Goal: Transaction & Acquisition: Purchase product/service

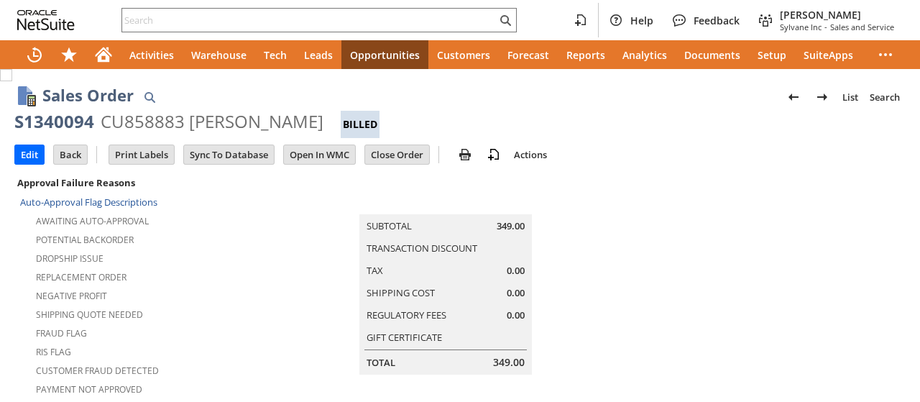
scroll to position [1041, 0]
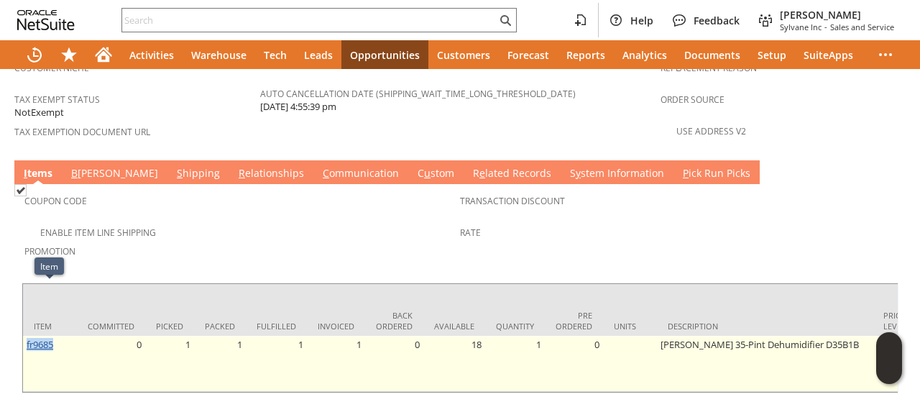
drag, startPoint x: 57, startPoint y: 290, endPoint x: 29, endPoint y: 291, distance: 28.0
click at [26, 336] on td "fr9685" at bounding box center [50, 364] width 54 height 56
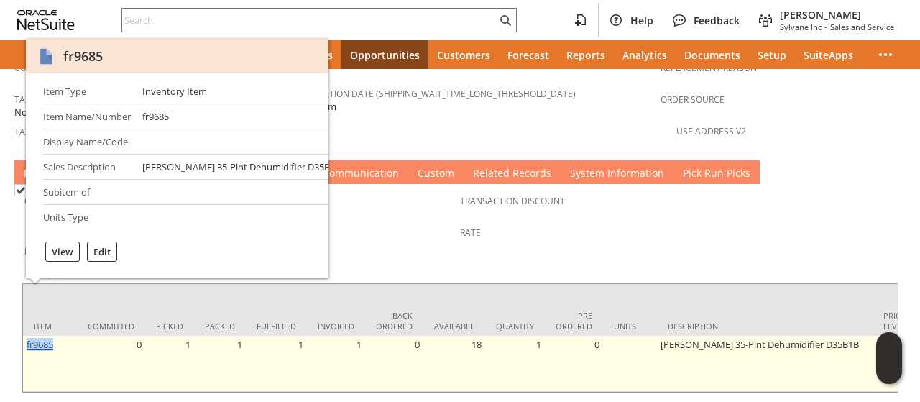
copy link "fr9685"
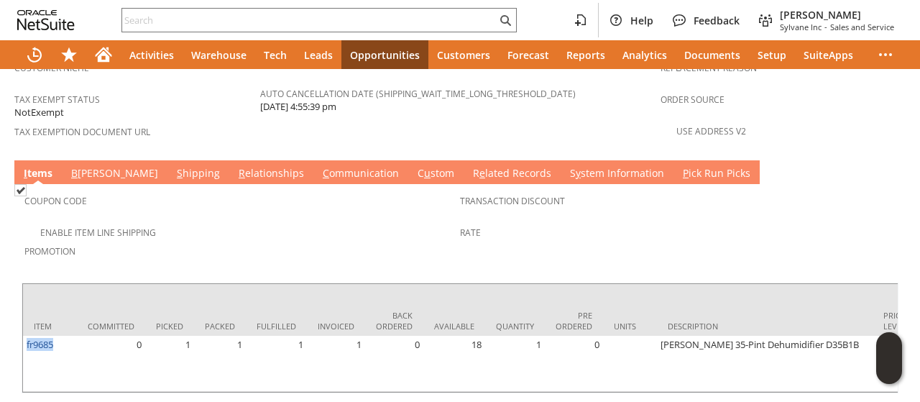
click at [92, 166] on link "B illing" at bounding box center [115, 174] width 94 height 16
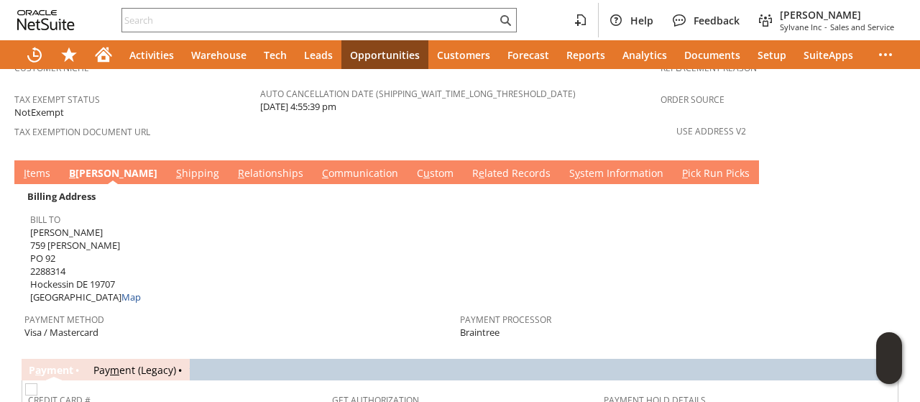
click at [172, 166] on link "S hipping" at bounding box center [197, 174] width 50 height 16
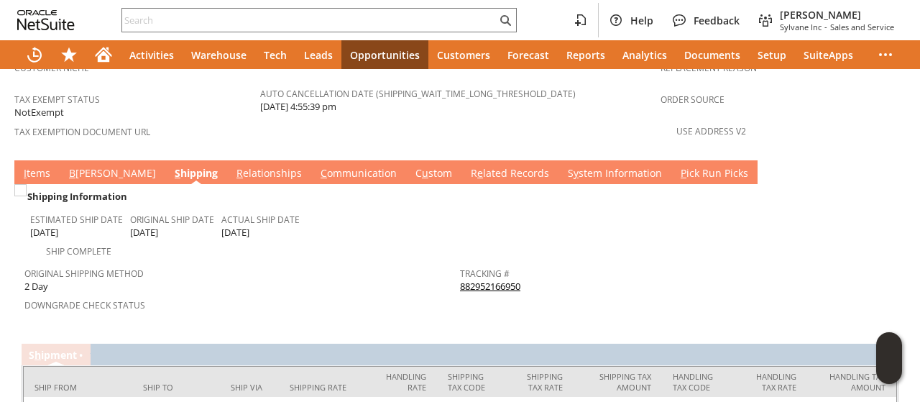
click at [38, 166] on link "I tems" at bounding box center [37, 174] width 34 height 16
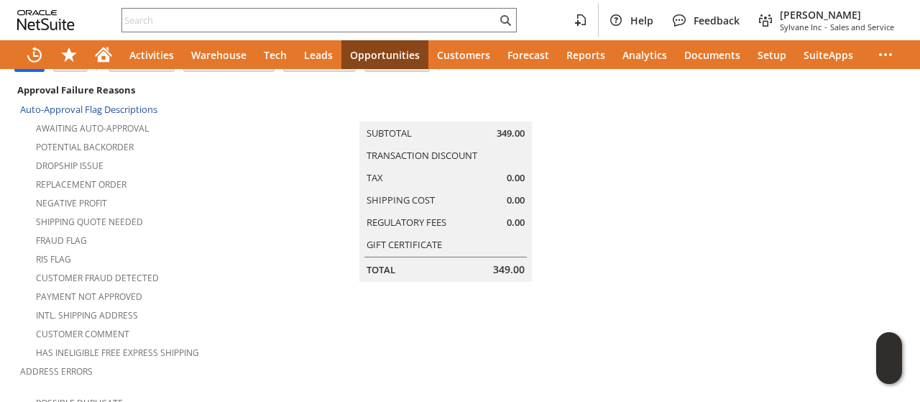
scroll to position [0, 0]
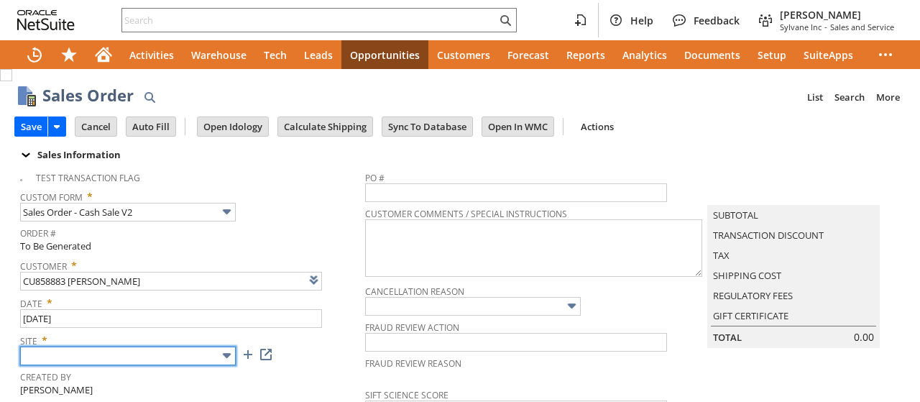
click at [178, 355] on input "text" at bounding box center [128, 355] width 216 height 19
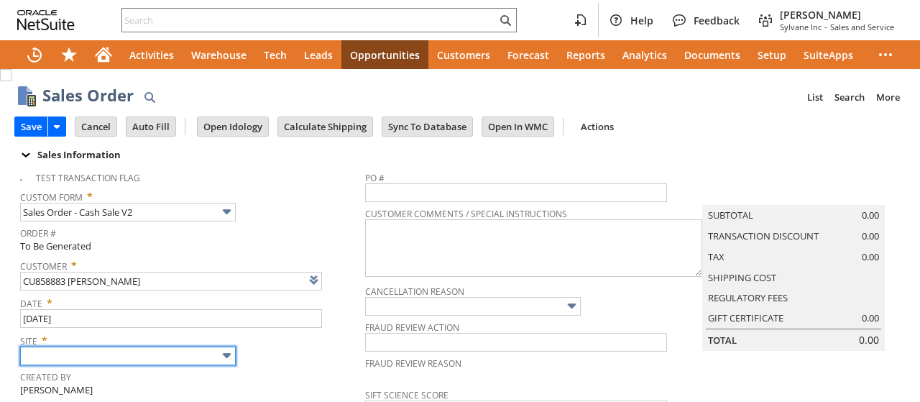
type input "Sylvane - [DOMAIN_NAME]"
type input "Intelligent Recommendations ⁰"
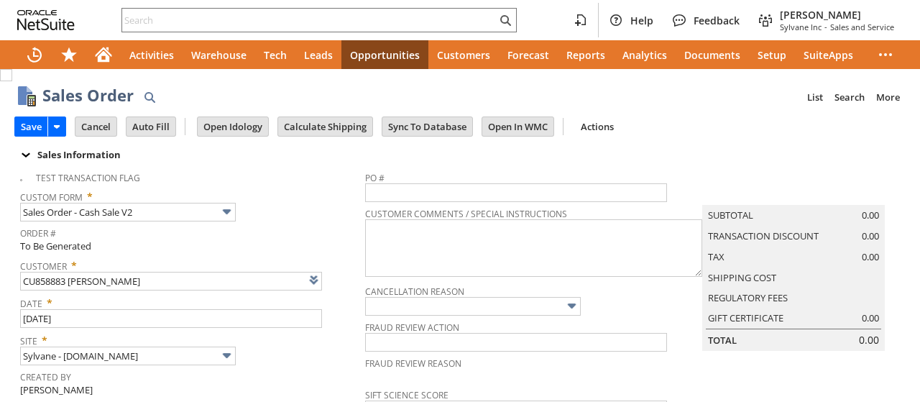
scroll to position [719, 0]
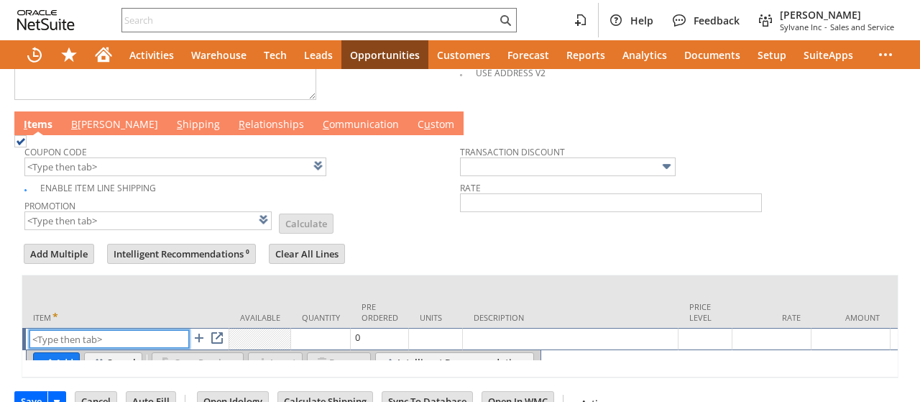
paste input "fr9685"
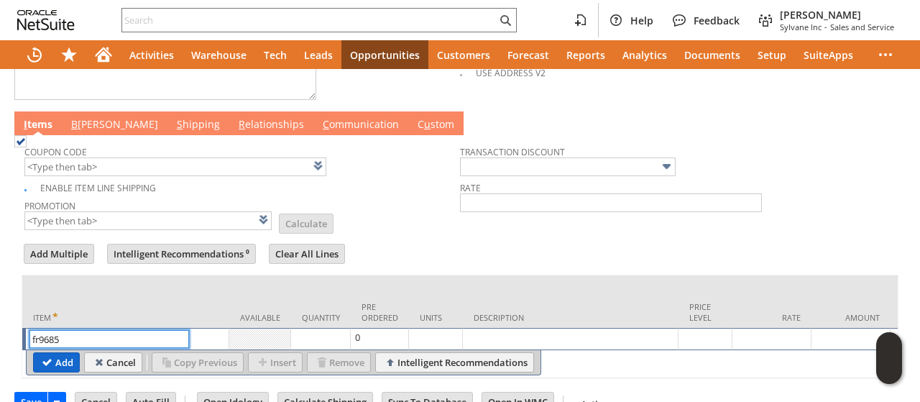
type input "fr9685"
click at [60, 353] on input "Add" at bounding box center [56, 362] width 45 height 19
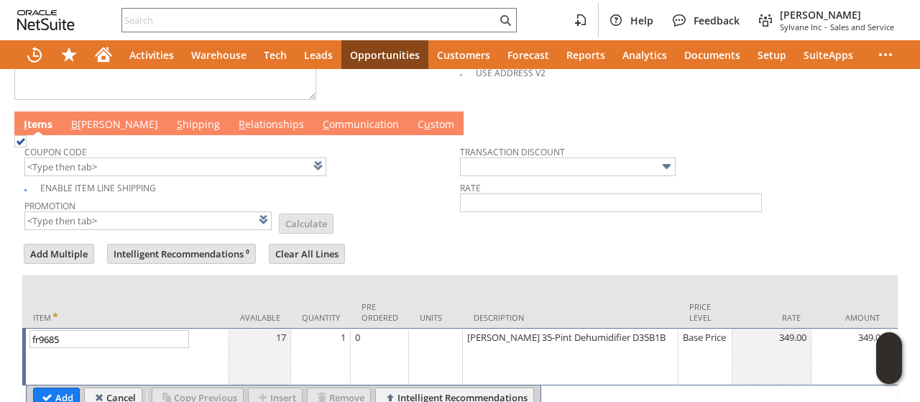
click at [88, 120] on link "B [PERSON_NAME]" at bounding box center [115, 125] width 94 height 16
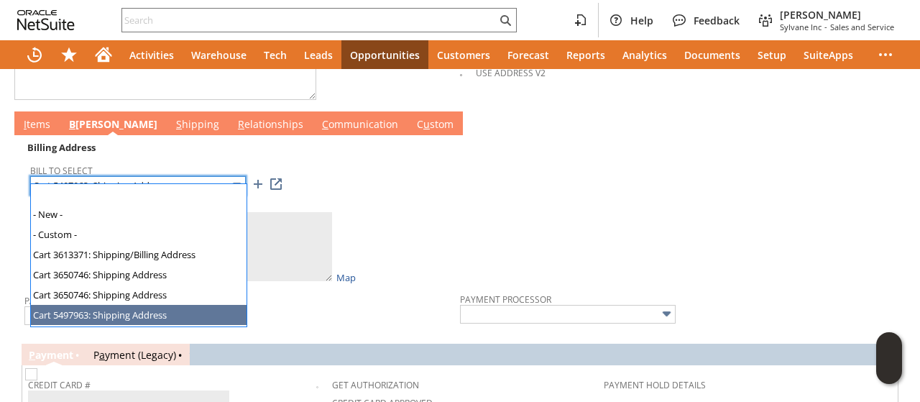
click at [133, 176] on input "Cart 5497963: Shipping Address" at bounding box center [138, 185] width 216 height 19
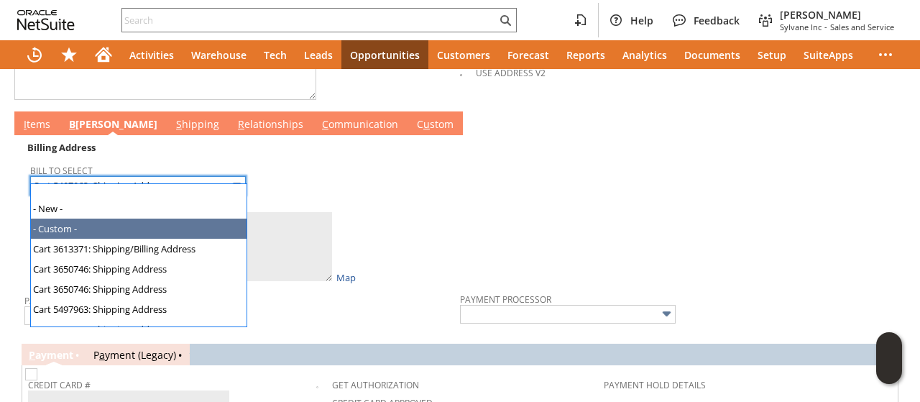
scroll to position [0, 0]
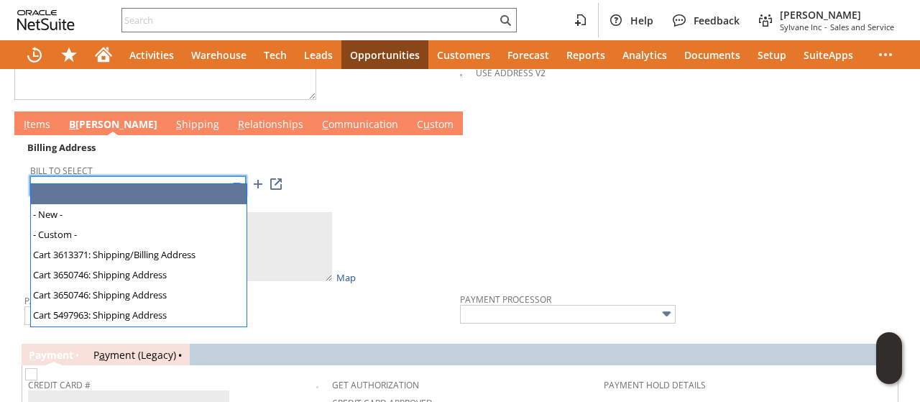
click at [142, 176] on input "text" at bounding box center [138, 185] width 216 height 19
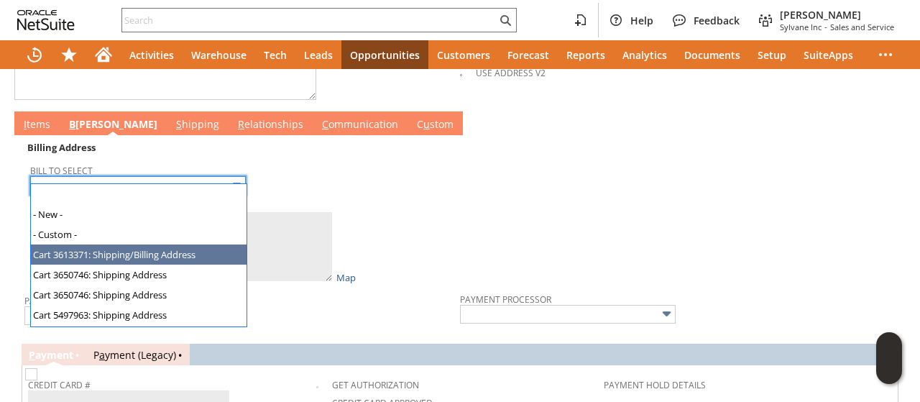
type input "Cart 3613371: Shipping/Billing Address"
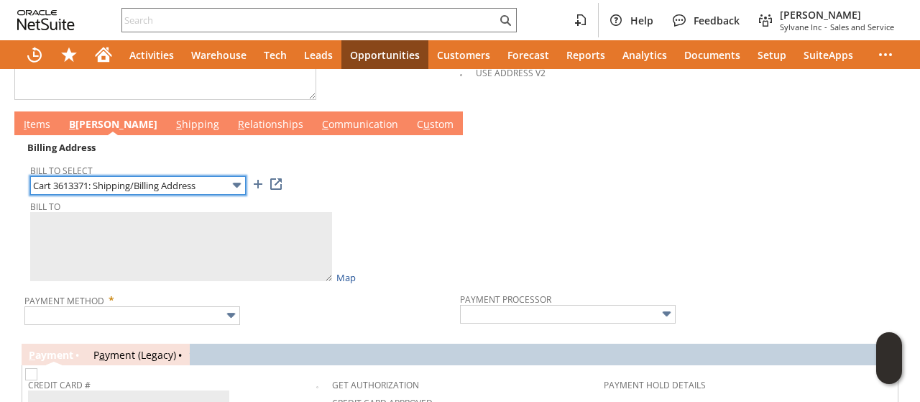
type textarea "Carl Wolf 19 Southgate Blvd 1573998 New Castle DE 19720 United States"
type input "19 Southgate Blvd"
type input "19720"
click at [153, 176] on input "Cart 3613371: Shipping/Billing Address" at bounding box center [138, 185] width 216 height 19
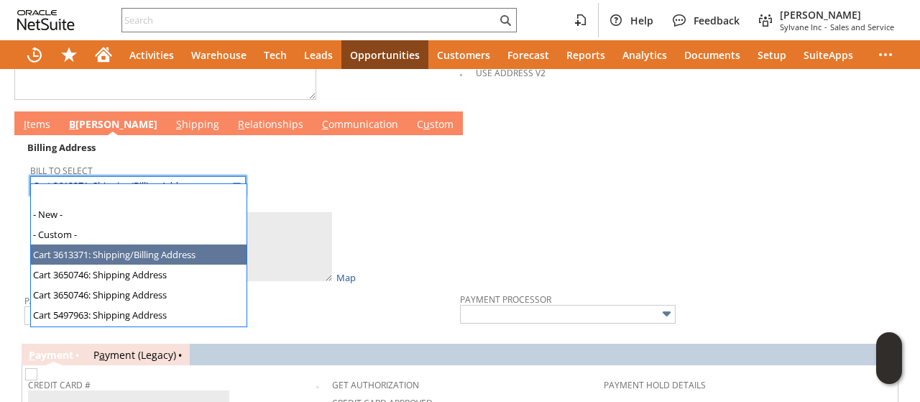
scroll to position [19, 0]
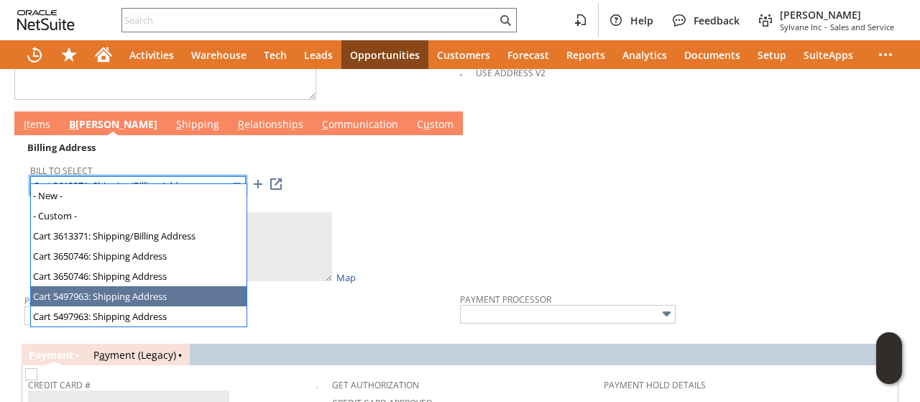
type input "Cart 5497963: Shipping Address"
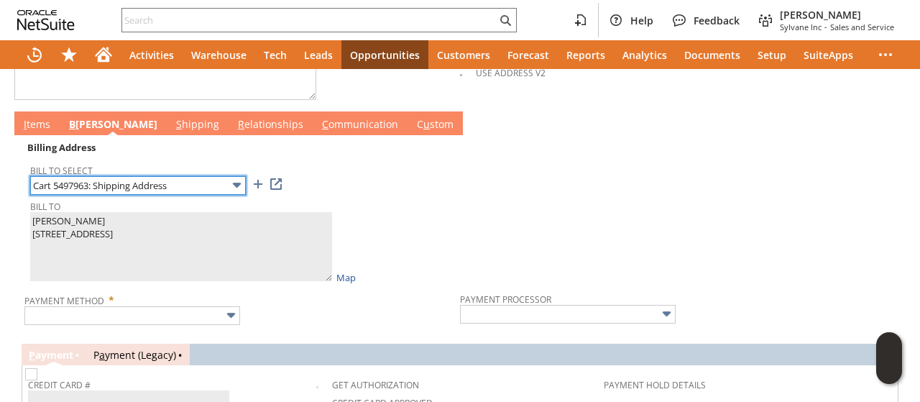
type textarea "Carl R Wolf 759 Benge Rd PO 92 2288314 Hockessin DE 19707 United States"
type input "759 Benge Rd"
type input "19707"
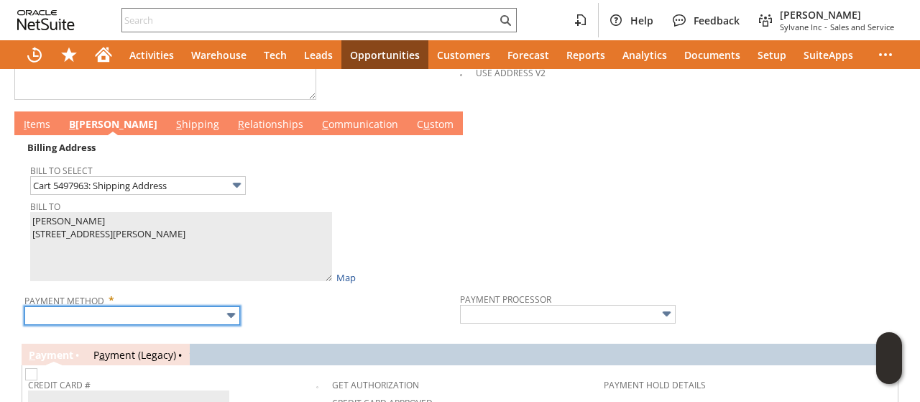
click at [98, 308] on input "text" at bounding box center [132, 315] width 216 height 19
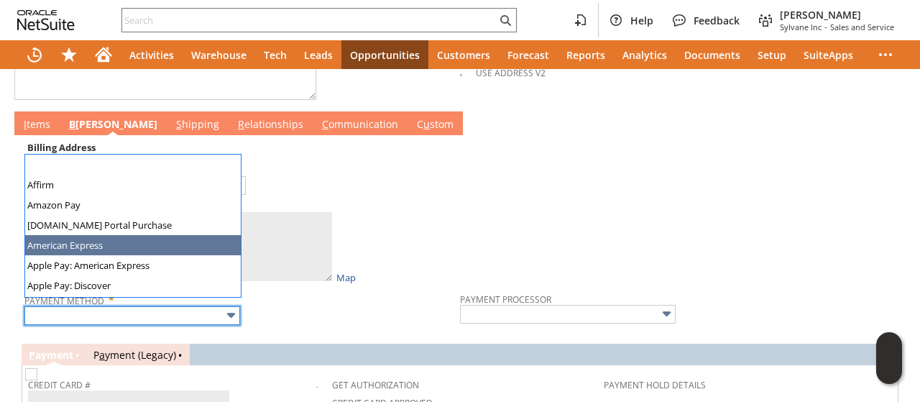
scroll to position [401, 0]
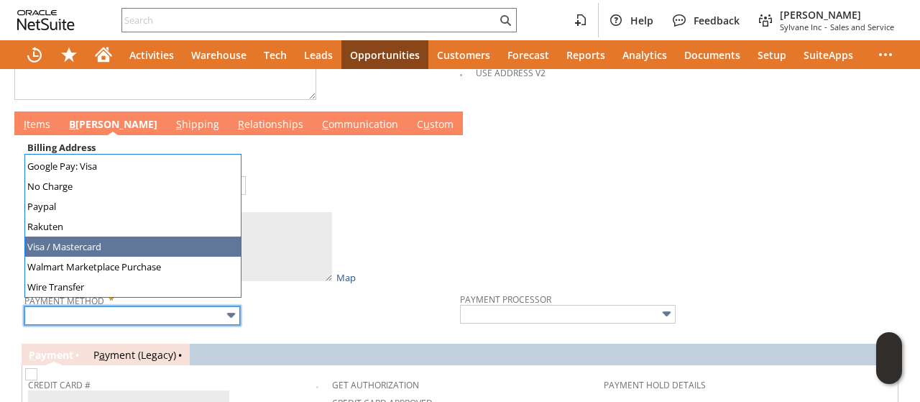
type input "Visa / Mastercard"
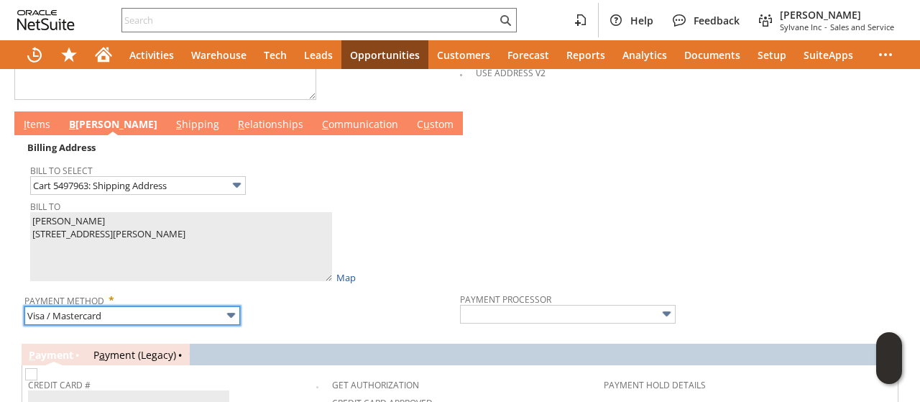
type input "Braintree"
checkbox input "true"
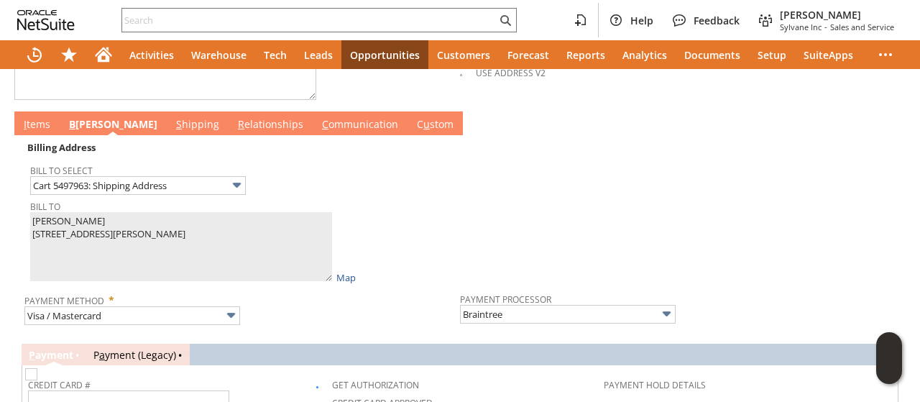
click at [34, 117] on link "I tems" at bounding box center [37, 125] width 34 height 16
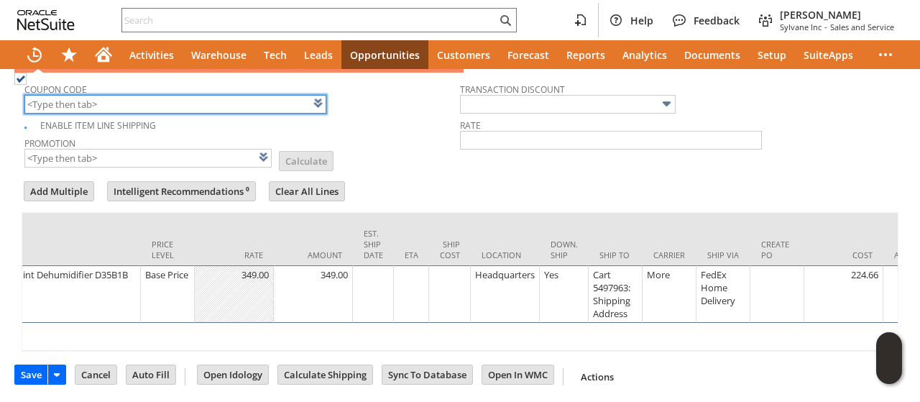
scroll to position [0, 545]
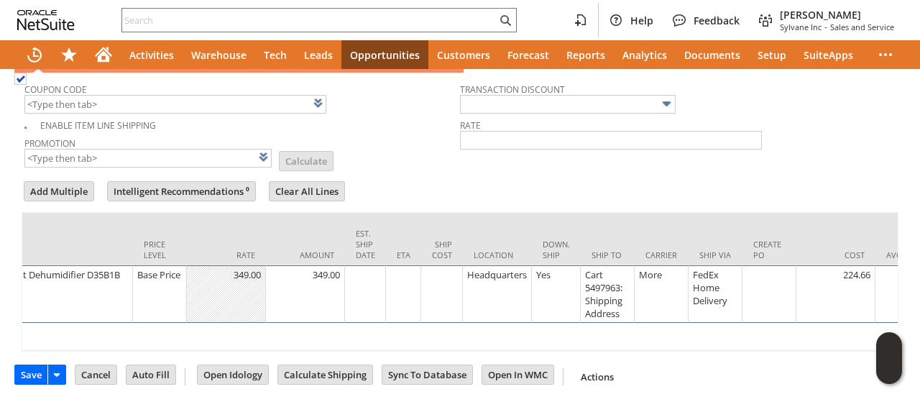
click at [615, 279] on div "Cart 5497963: Shipping Address" at bounding box center [607, 293] width 46 height 53
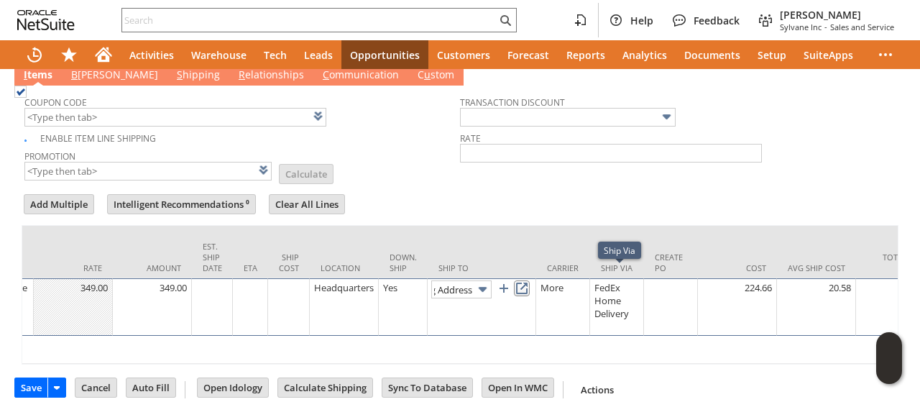
scroll to position [0, 0]
click at [525, 280] on link at bounding box center [522, 288] width 16 height 16
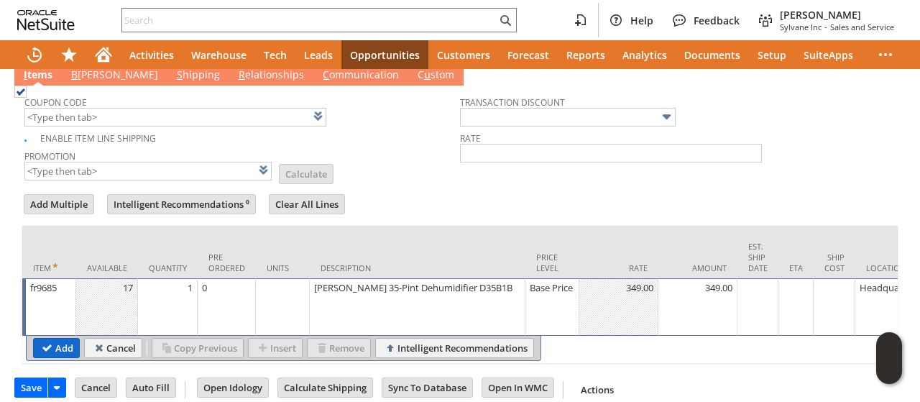
click at [73, 338] on input "Add" at bounding box center [56, 347] width 45 height 19
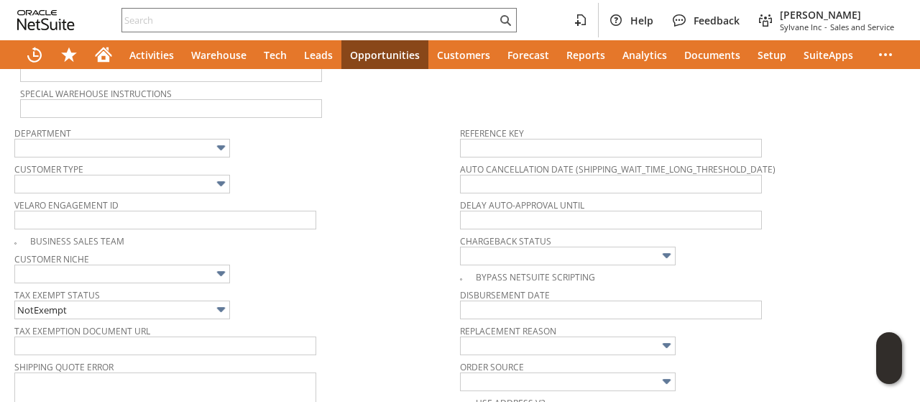
type input "Intelligent Recommendations¹⁰"
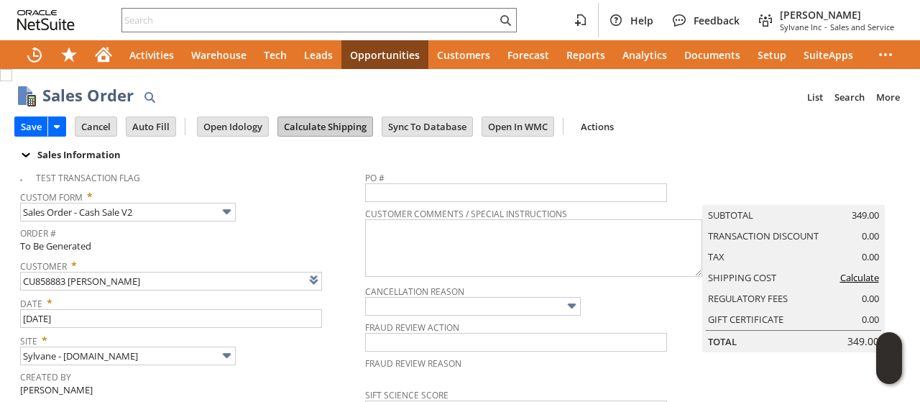
click at [308, 130] on input "Calculate Shipping" at bounding box center [325, 126] width 94 height 19
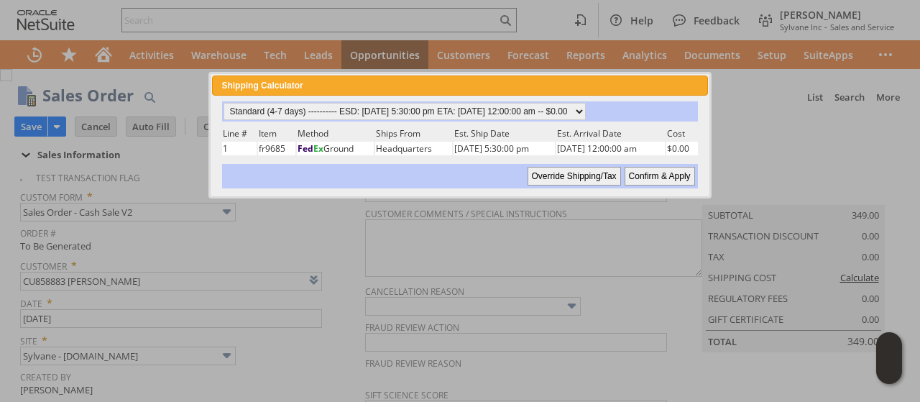
click at [673, 173] on input "Confirm & Apply" at bounding box center [659, 176] width 70 height 19
type input "Add"
type input "Copy Previous"
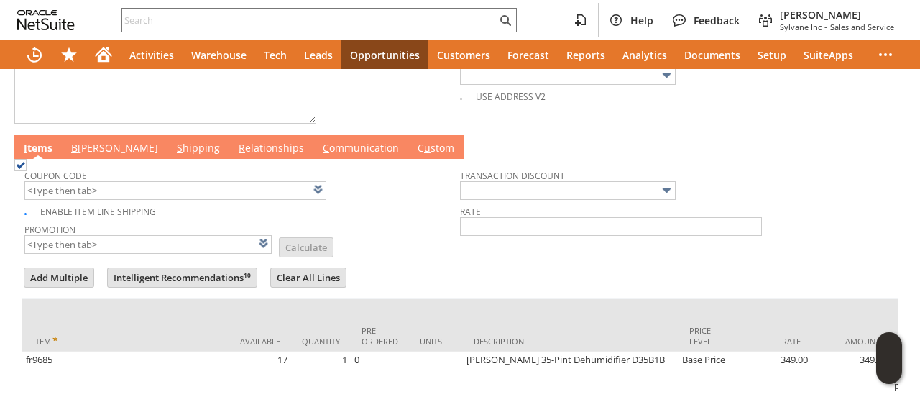
scroll to position [657, 0]
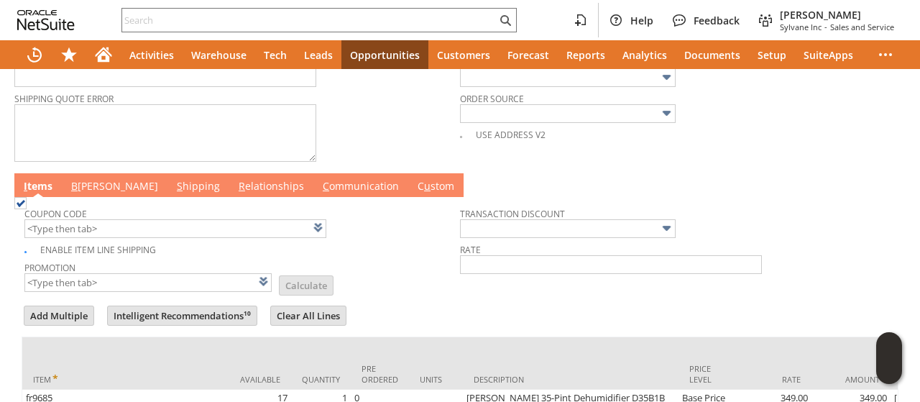
click at [89, 179] on link "B illing" at bounding box center [115, 187] width 94 height 16
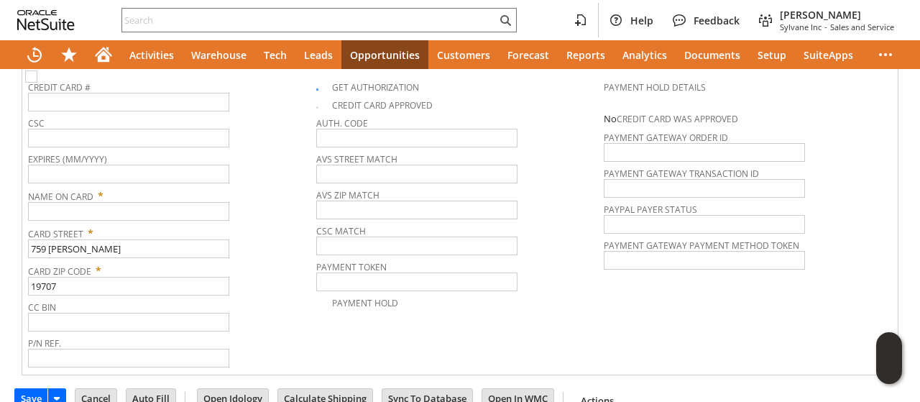
scroll to position [1026, 0]
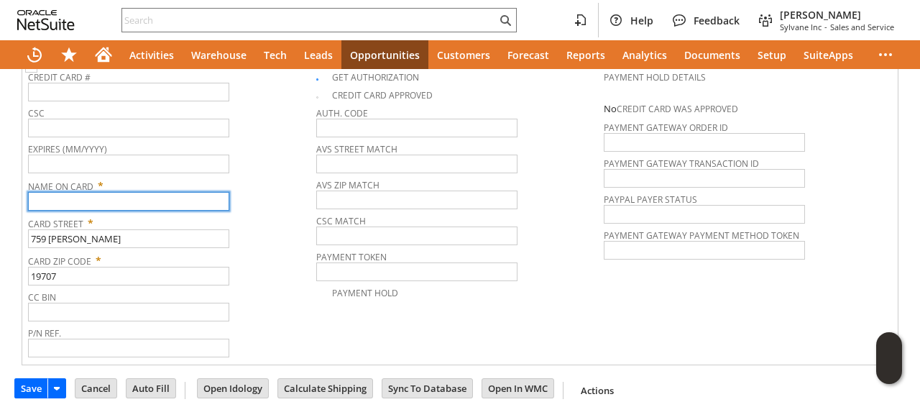
paste input "Carl R Wolf"
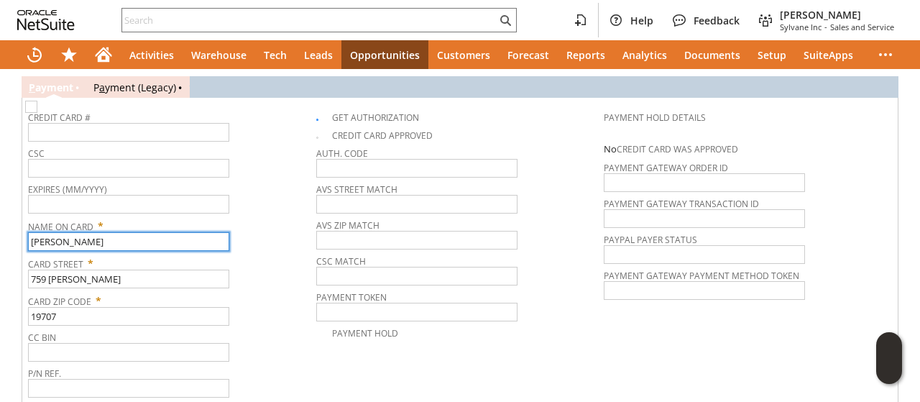
scroll to position [954, 0]
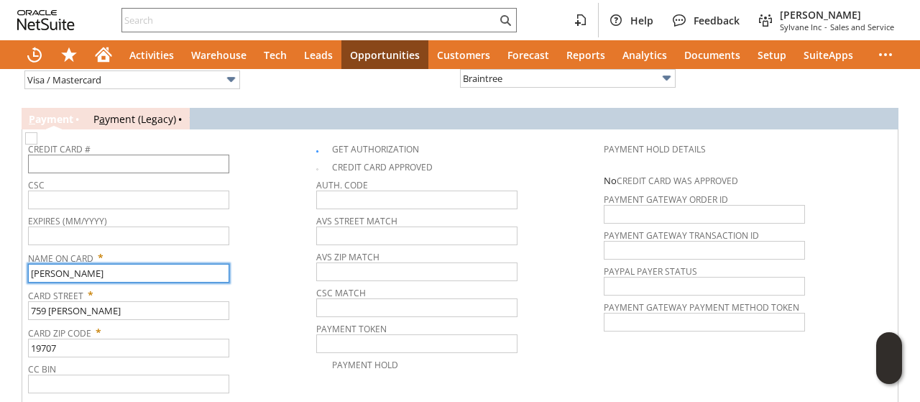
type input "Carl R Wolf"
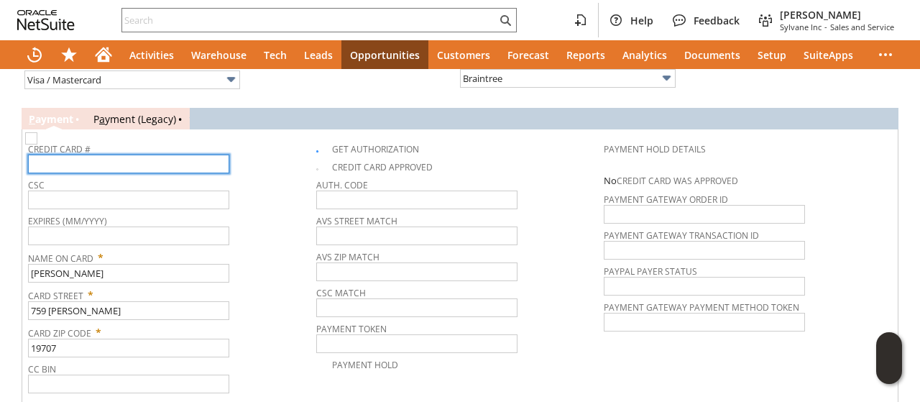
click at [154, 155] on input "text" at bounding box center [128, 164] width 201 height 19
type input "5466388443254730"
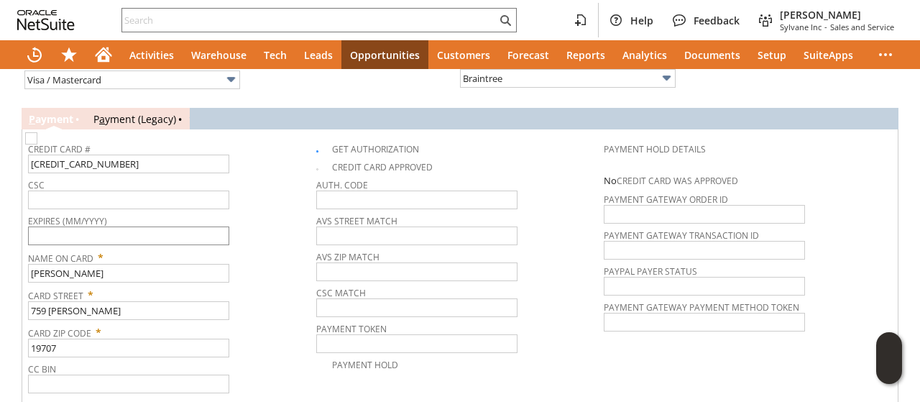
drag, startPoint x: 170, startPoint y: 210, endPoint x: 167, endPoint y: 217, distance: 8.0
click at [170, 211] on span "Expires (MM/YYYY)" at bounding box center [168, 219] width 281 height 16
click at [167, 226] on input "text" at bounding box center [128, 235] width 201 height 19
type input "04/2027"
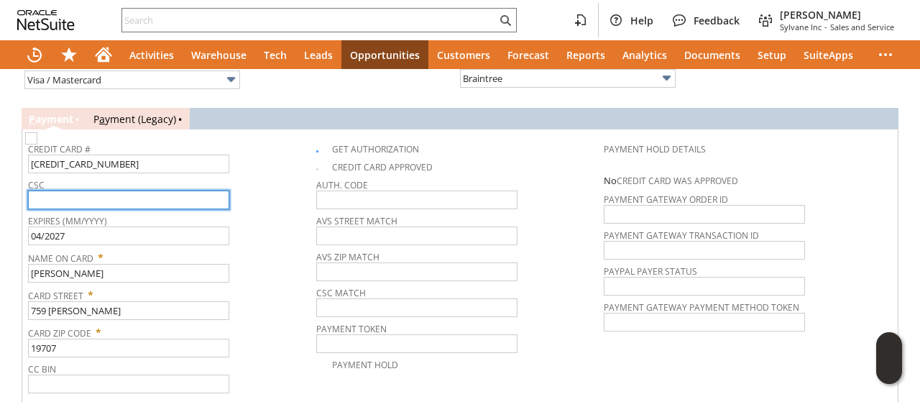
click at [139, 190] on input "text" at bounding box center [128, 199] width 201 height 19
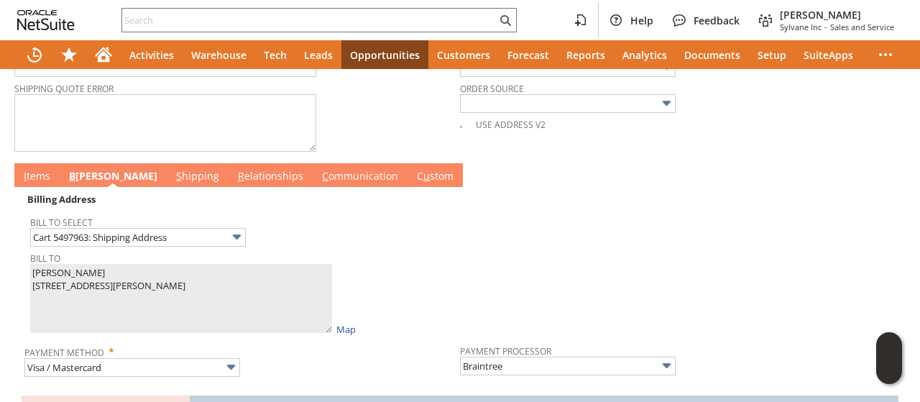
type input "153"
click at [42, 169] on link "I tems" at bounding box center [37, 177] width 34 height 16
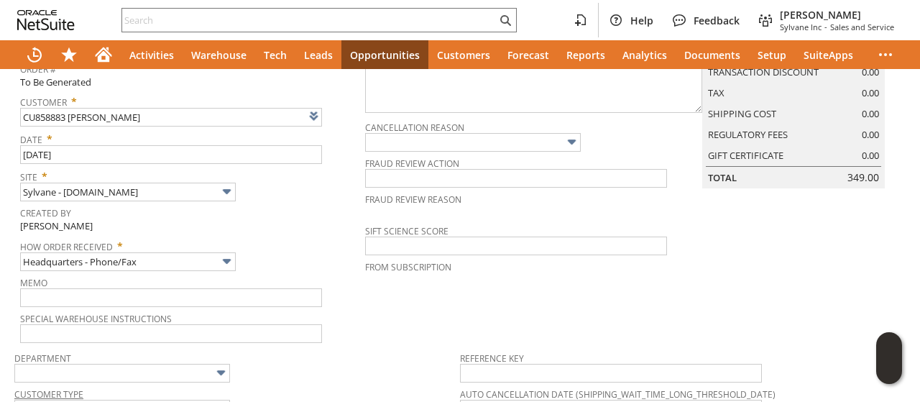
scroll to position [0, 0]
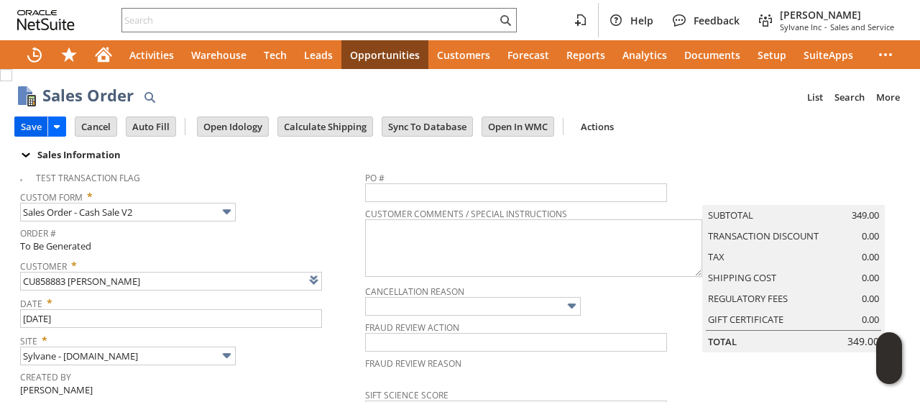
click at [37, 126] on input "Save" at bounding box center [31, 126] width 32 height 19
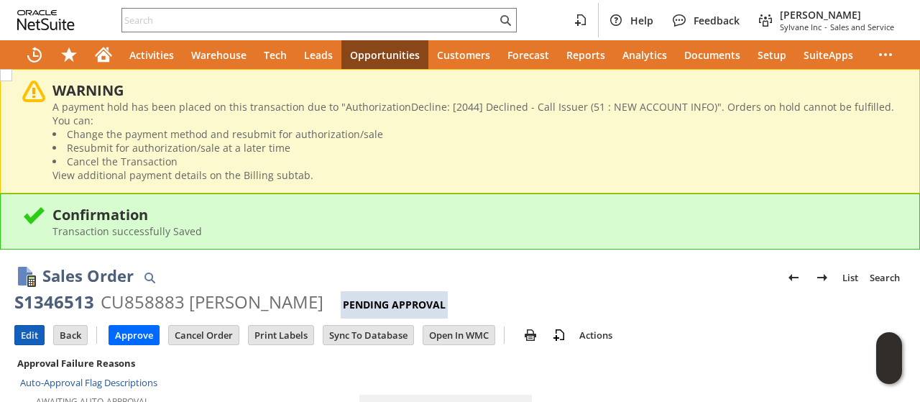
click at [29, 330] on input "Edit" at bounding box center [29, 335] width 29 height 19
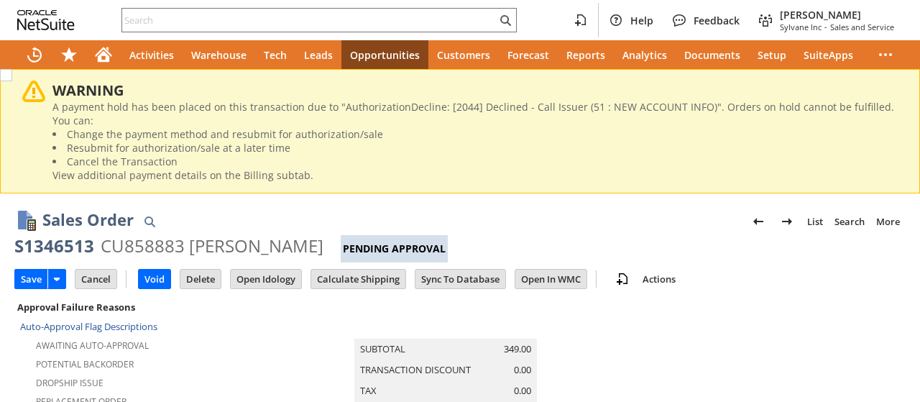
scroll to position [661, 0]
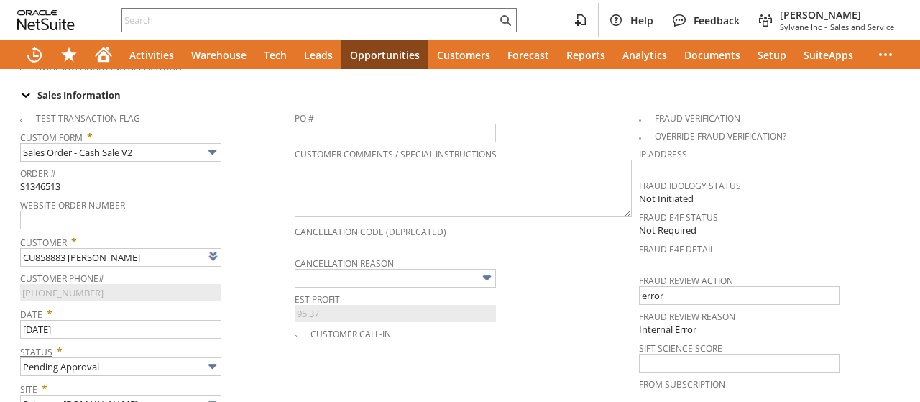
type input "Intelligent Recommendations¹⁰"
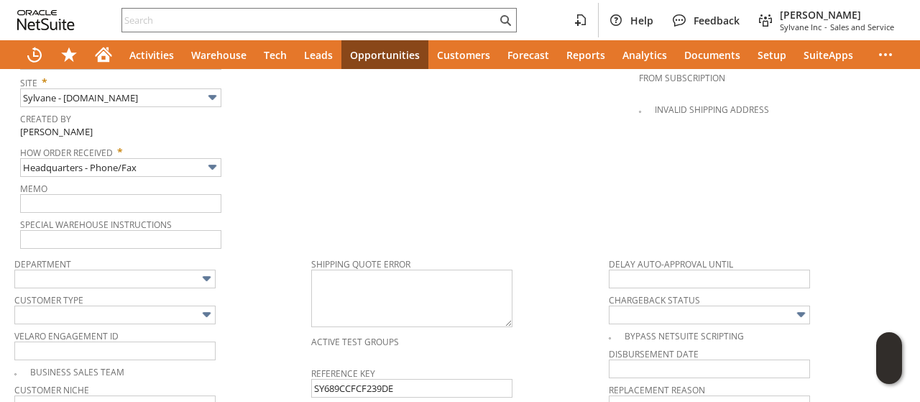
scroll to position [949, 0]
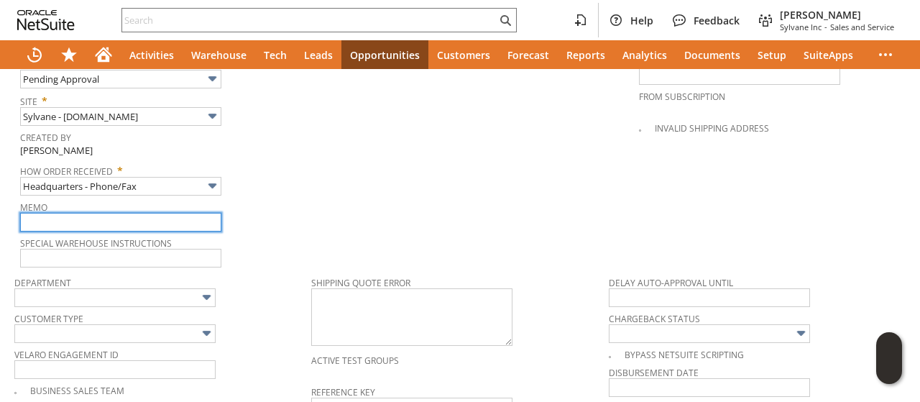
click at [130, 213] on input "text" at bounding box center [120, 222] width 201 height 19
type input "calling bank and calling back"
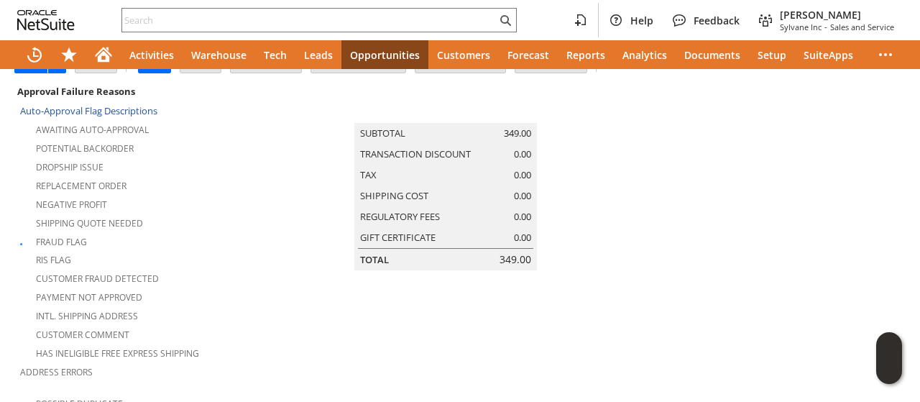
scroll to position [0, 0]
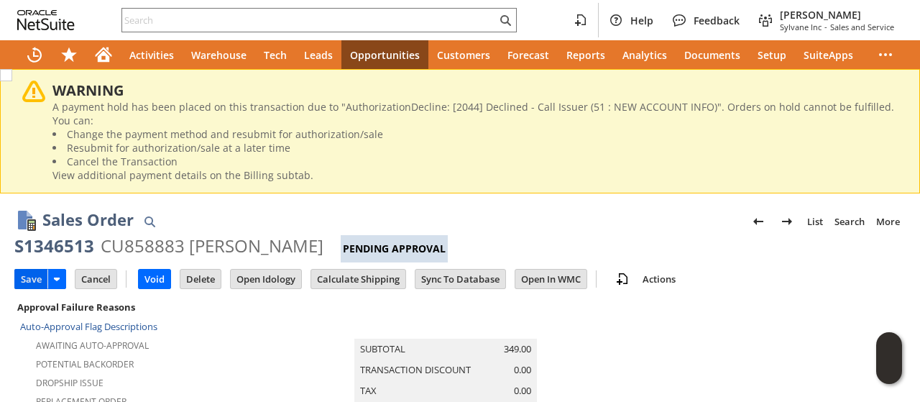
click at [33, 280] on input "Save" at bounding box center [31, 278] width 32 height 19
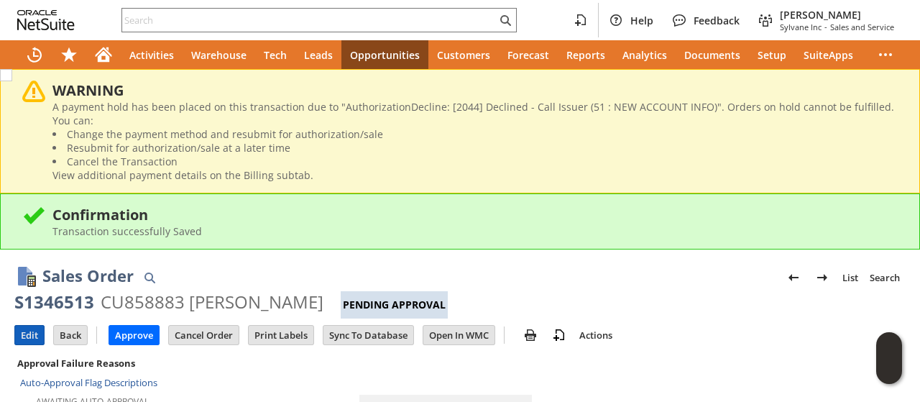
click at [30, 331] on input "Edit" at bounding box center [29, 335] width 29 height 19
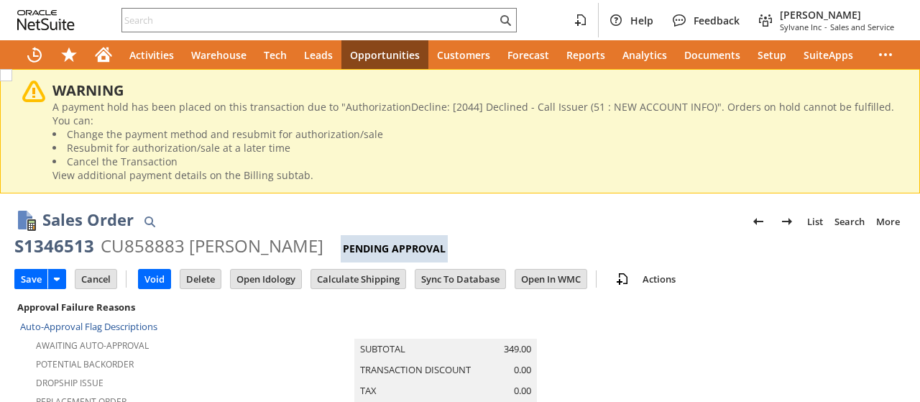
scroll to position [504, 0]
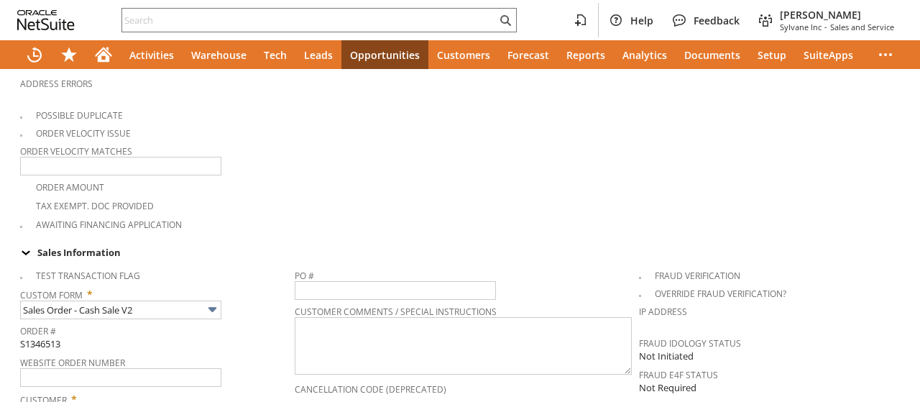
type input "Intelligent Recommendations¹⁰"
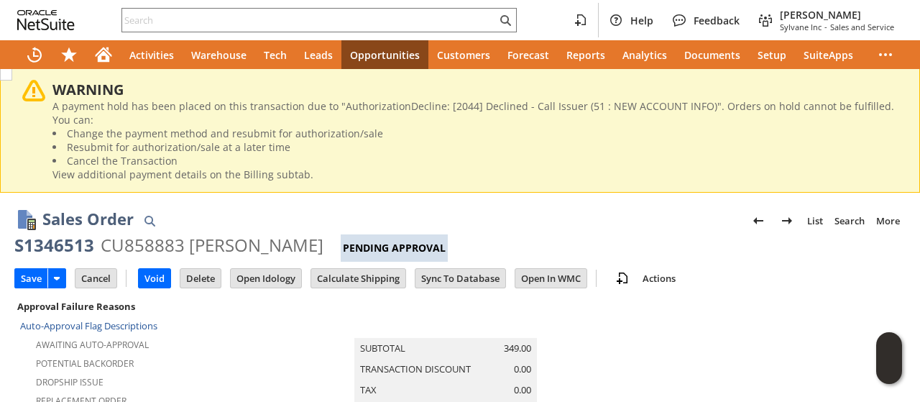
scroll to position [0, 0]
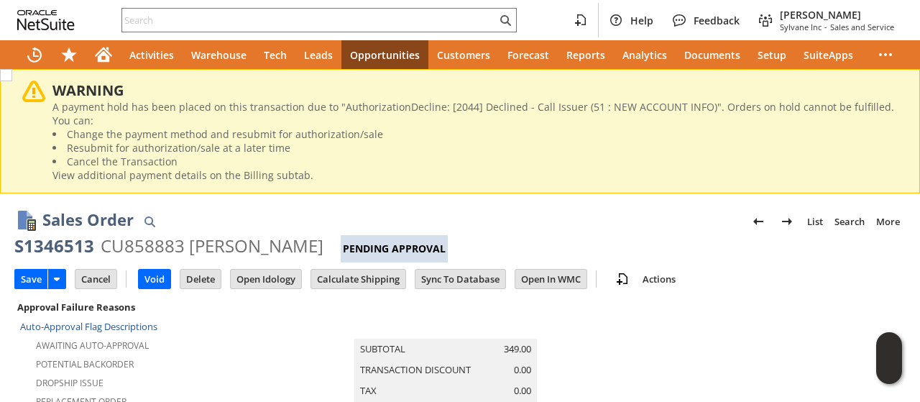
click at [465, 177] on li "Cancel the Transaction View additional payment details on the Billing subtab." at bounding box center [474, 168] width 845 height 27
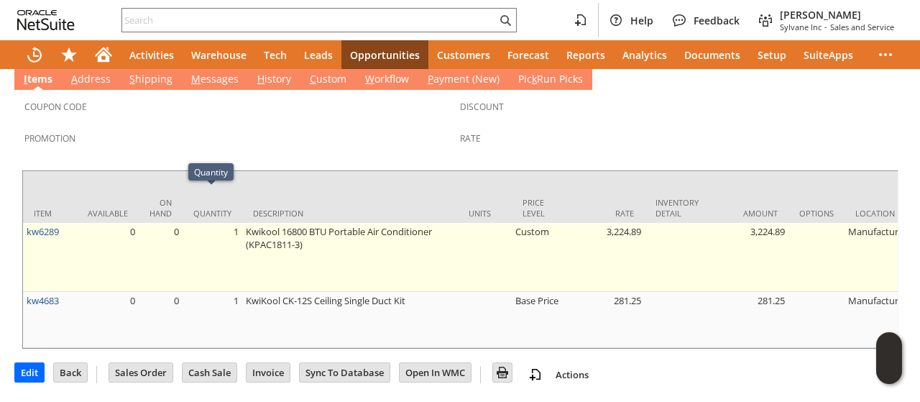
scroll to position [42, 0]
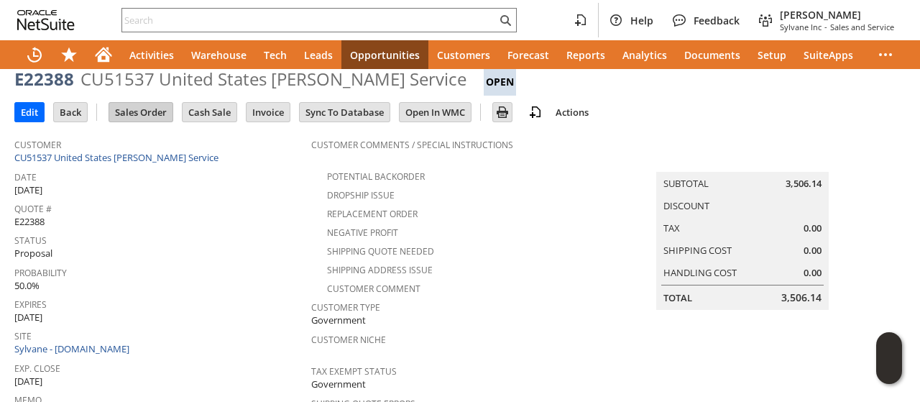
click at [147, 106] on input "Sales Order" at bounding box center [140, 112] width 63 height 19
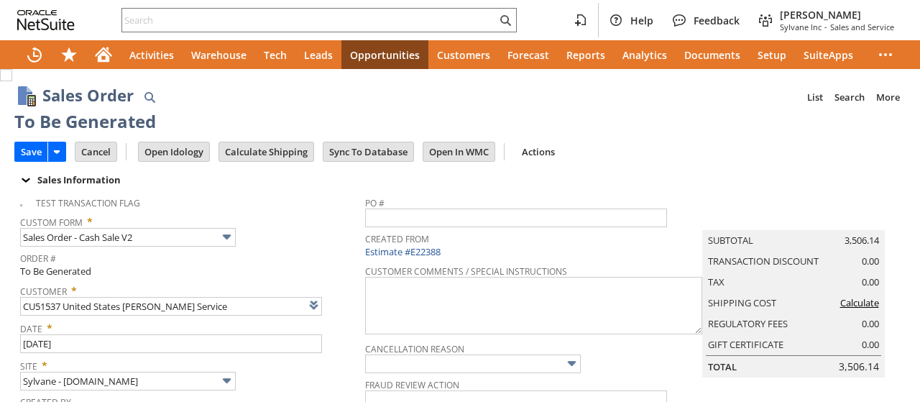
type input "Intelligent Recommendations ⁰"
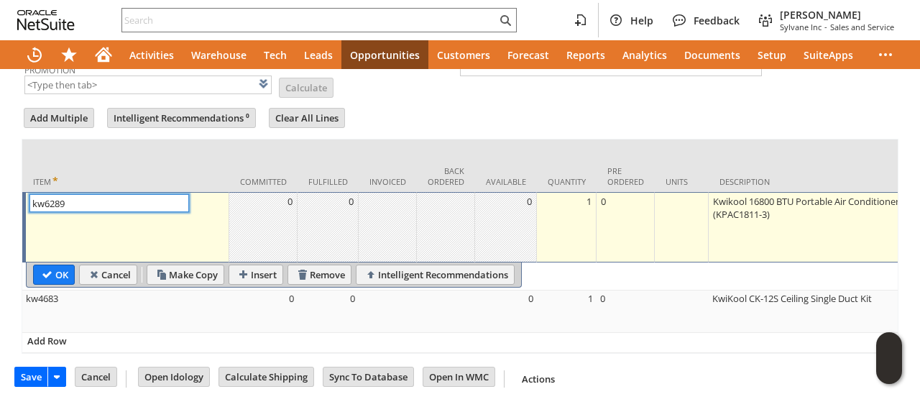
scroll to position [0, 962]
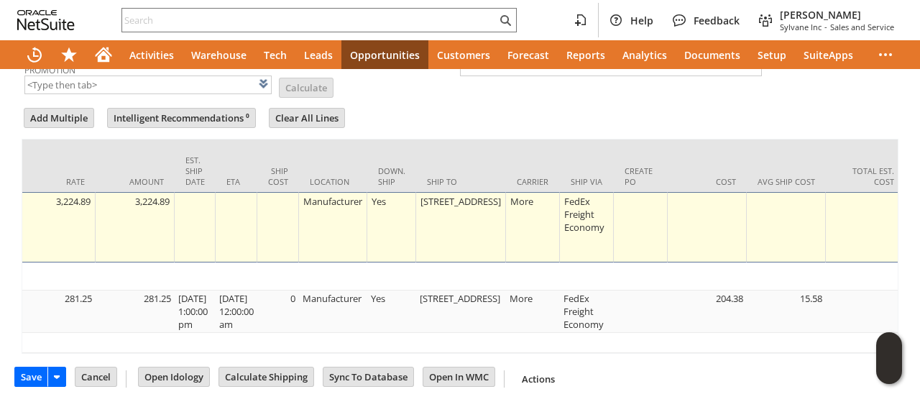
click at [456, 194] on div "[STREET_ADDRESS]" at bounding box center [461, 201] width 82 height 14
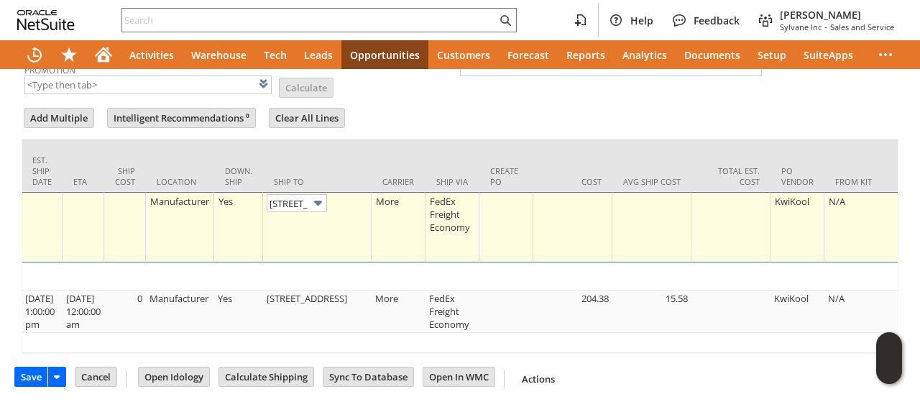
scroll to position [0, 39]
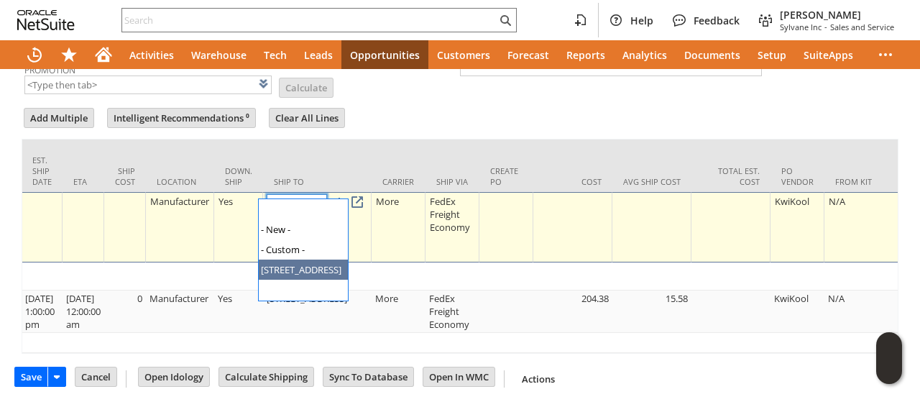
click at [326, 195] on img at bounding box center [318, 203] width 17 height 17
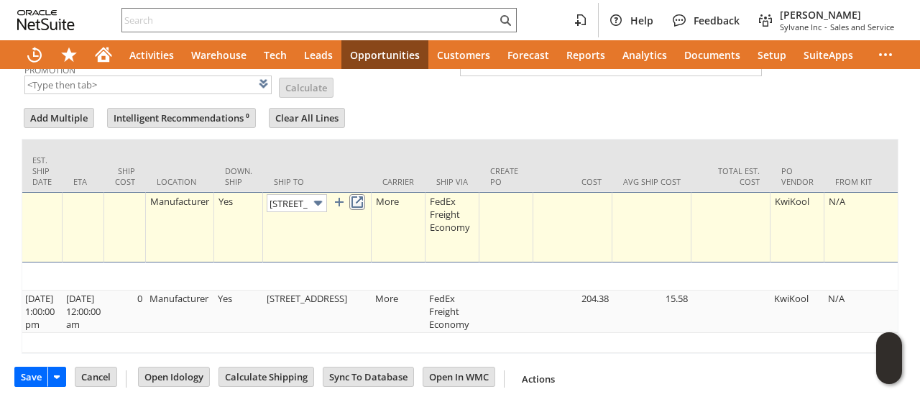
click at [365, 194] on link at bounding box center [357, 202] width 16 height 16
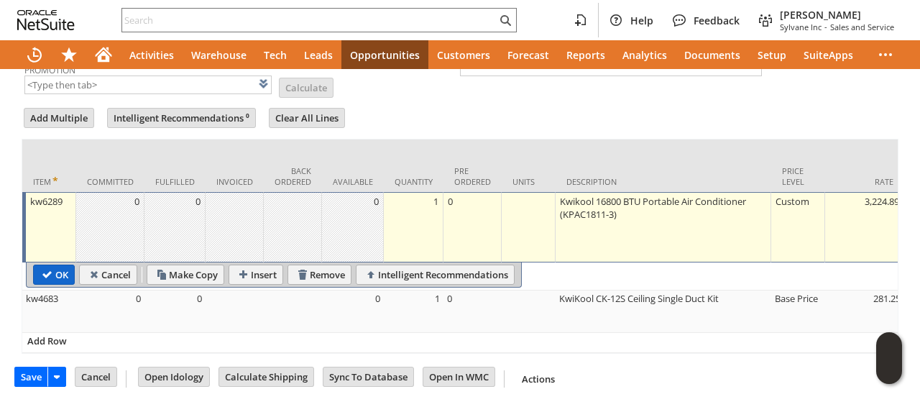
click at [55, 265] on input "OK" at bounding box center [54, 274] width 40 height 19
type input "Add"
type input "Copy Previous"
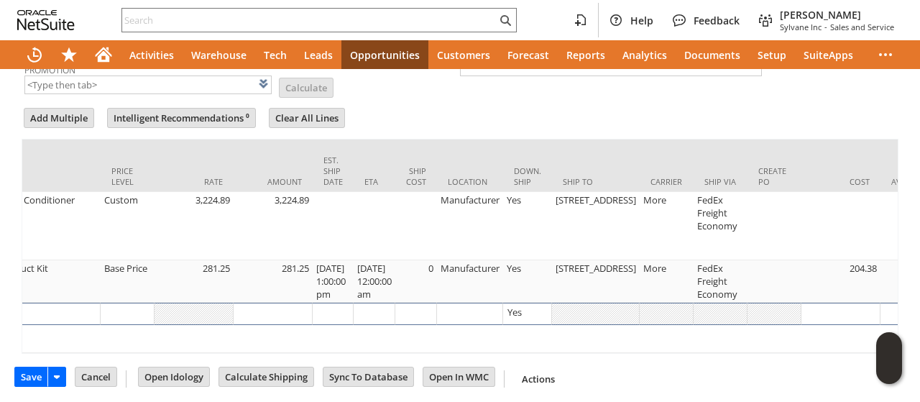
scroll to position [0, 841]
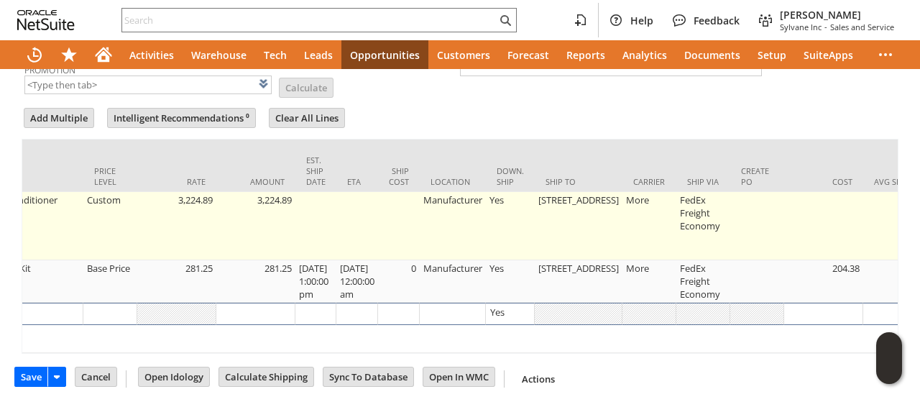
click at [580, 212] on td "[STREET_ADDRESS]" at bounding box center [579, 226] width 88 height 68
type input "[STREET_ADDRESS]"
type input "OK"
type input "Make Copy"
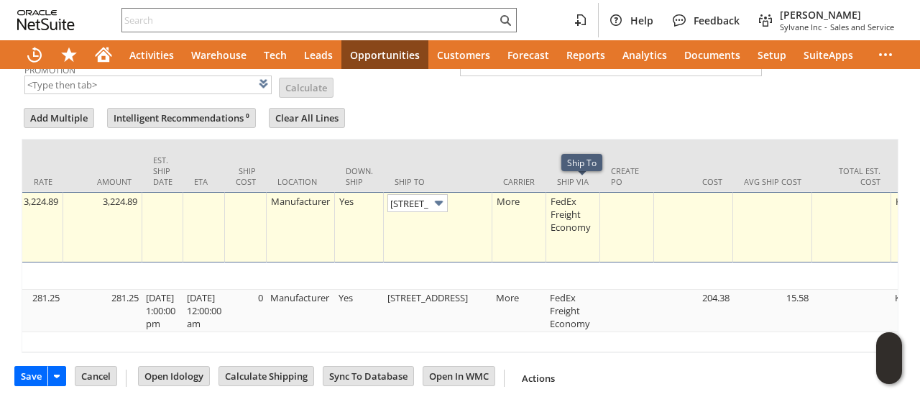
scroll to position [884, 0]
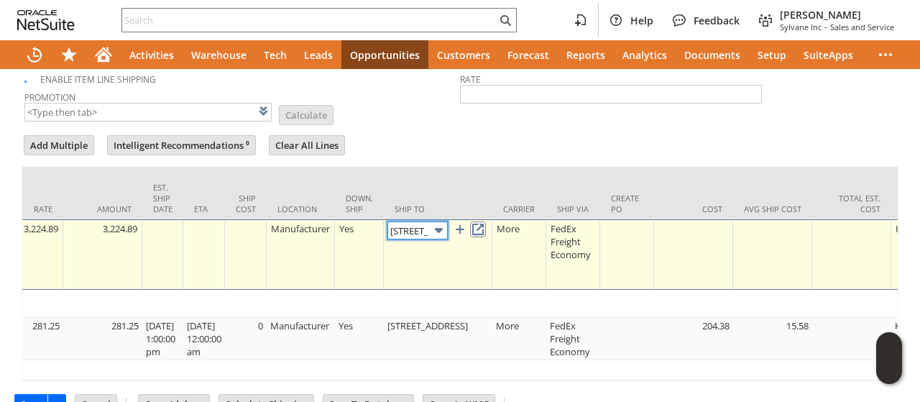
click at [486, 221] on link at bounding box center [478, 229] width 16 height 16
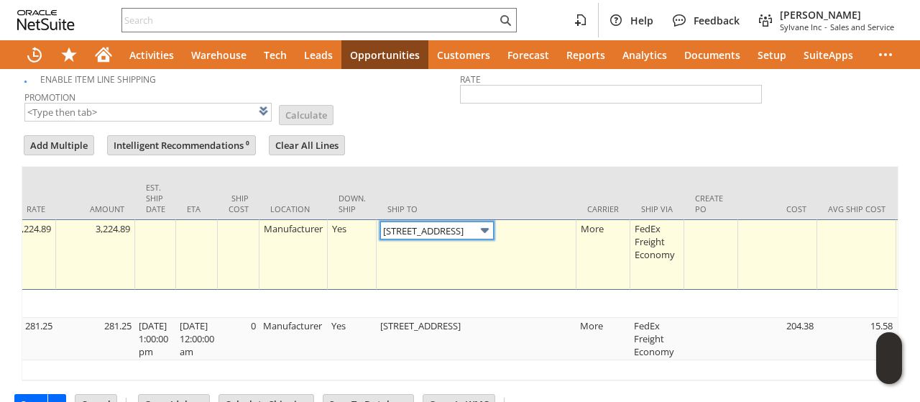
scroll to position [0, 434]
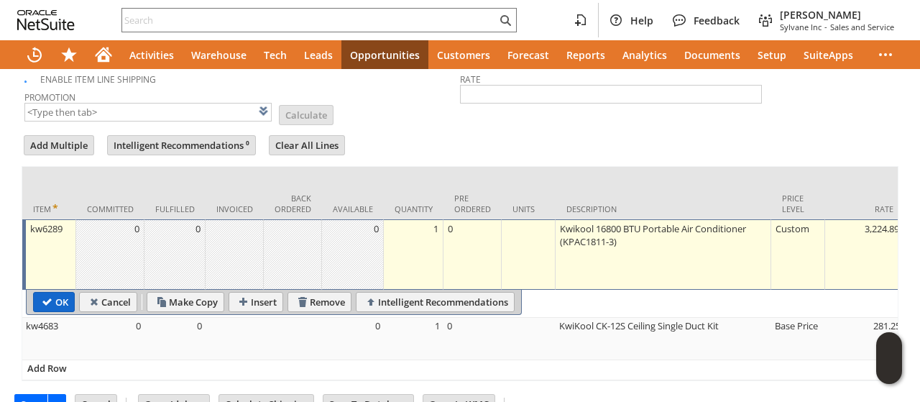
click at [68, 292] on input "OK" at bounding box center [54, 301] width 40 height 19
type input "Add"
type input "Copy Previous"
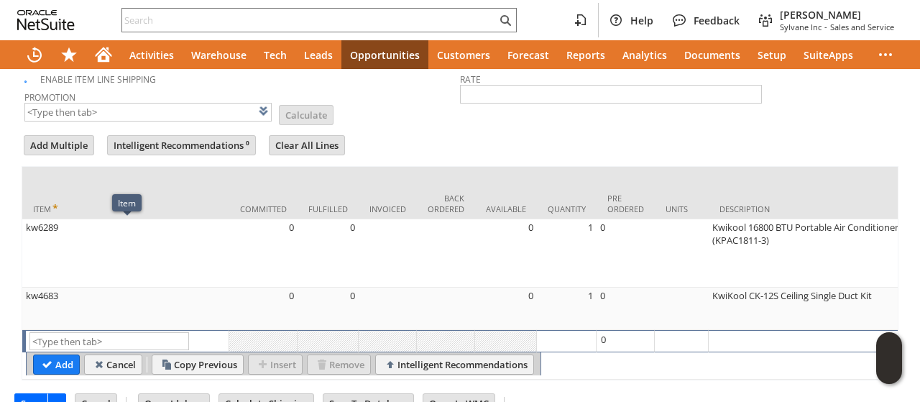
scroll to position [668, 0]
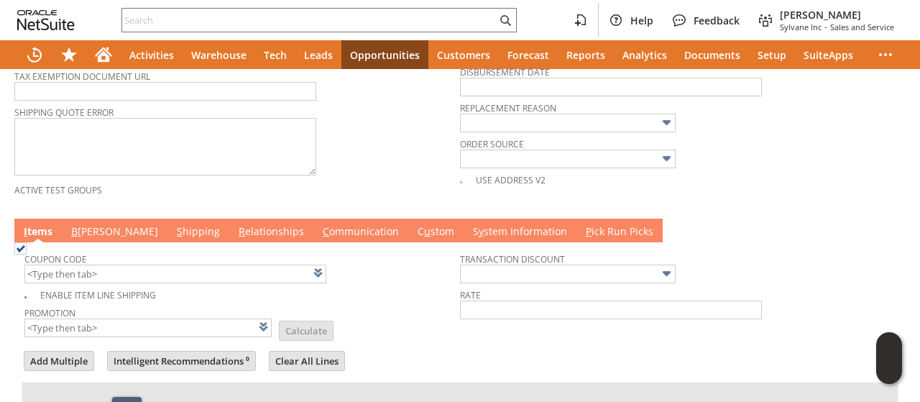
click at [92, 224] on link "B illing" at bounding box center [115, 232] width 94 height 16
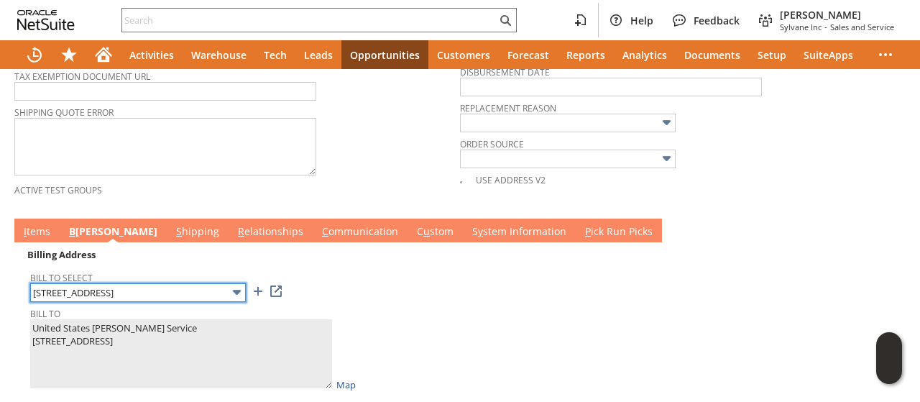
click at [160, 283] on input "[STREET_ADDRESS]" at bounding box center [138, 292] width 216 height 19
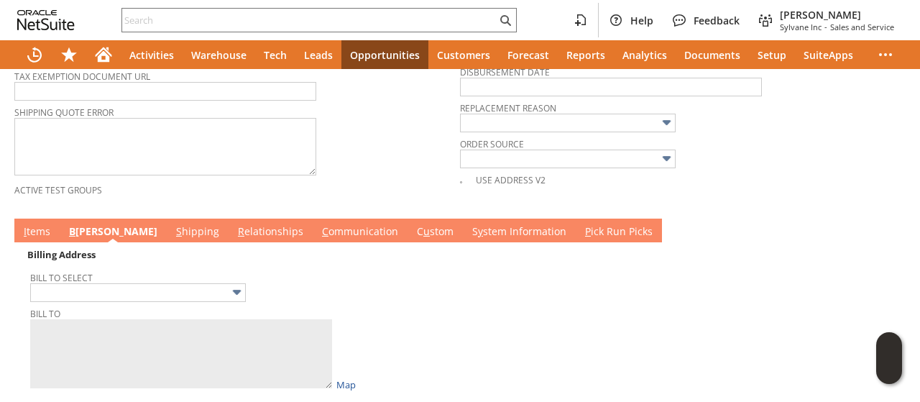
type input "[STREET_ADDRESS]"
type textarea "United States Marshall Service 333 W 4th St Rm 2050 Tulsa OK 74103 United States"
click at [480, 285] on td at bounding box center [677, 318] width 435 height 147
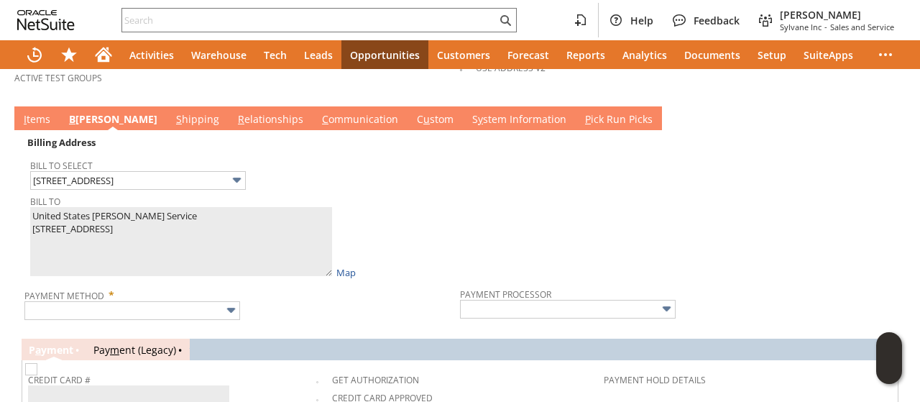
scroll to position [812, 0]
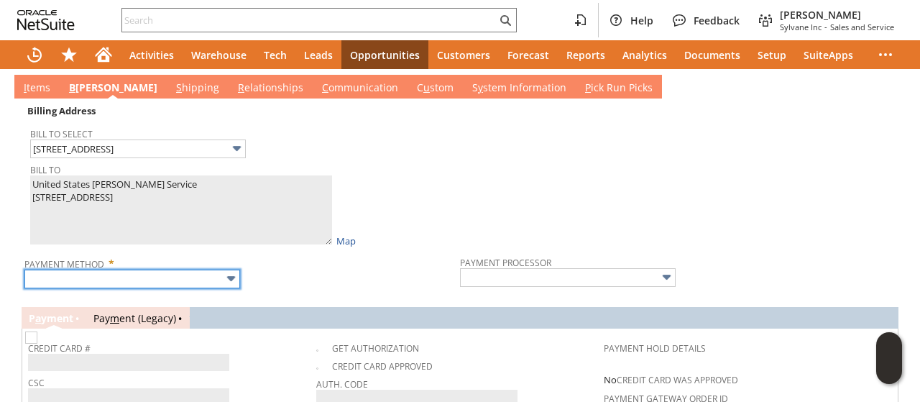
click at [119, 271] on input "text" at bounding box center [132, 278] width 216 height 19
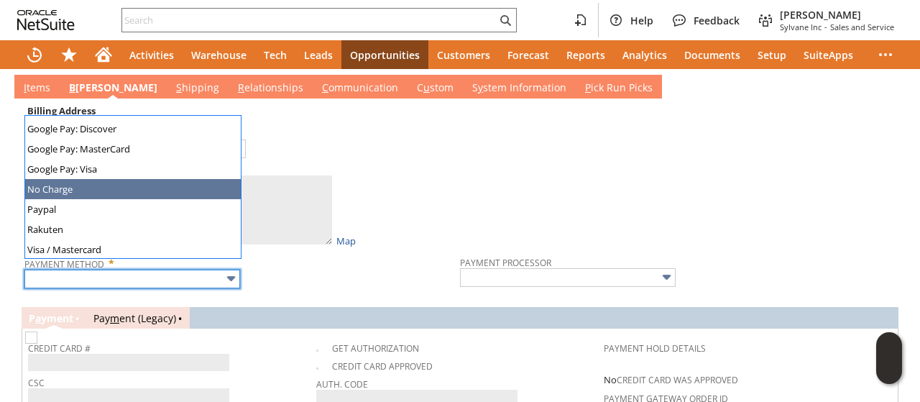
scroll to position [401, 0]
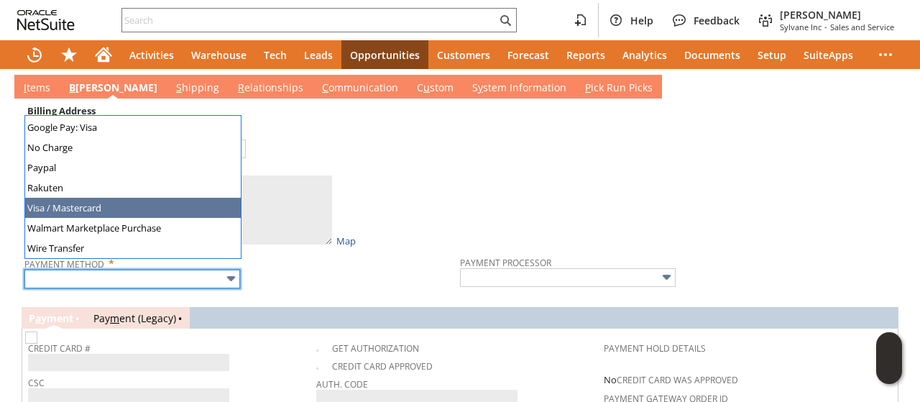
type input "Visa / Mastercard"
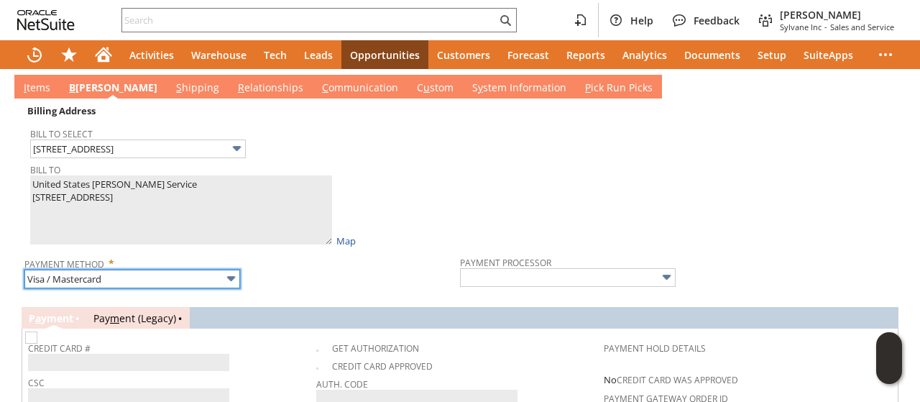
type input "Braintree"
checkbox input "true"
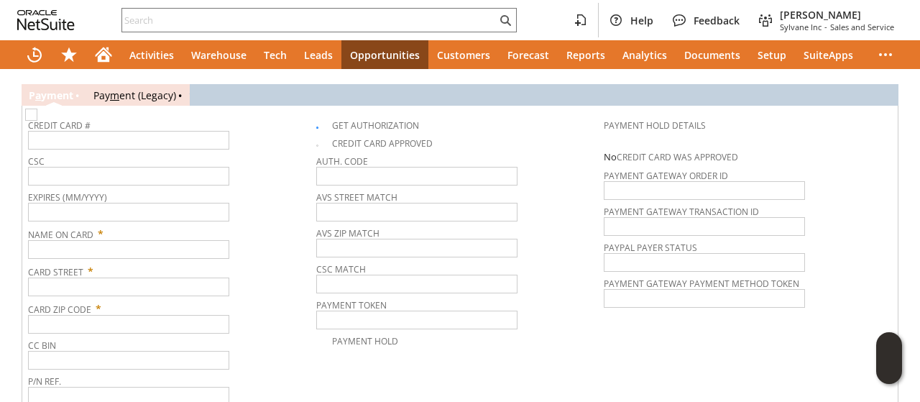
scroll to position [1082, 0]
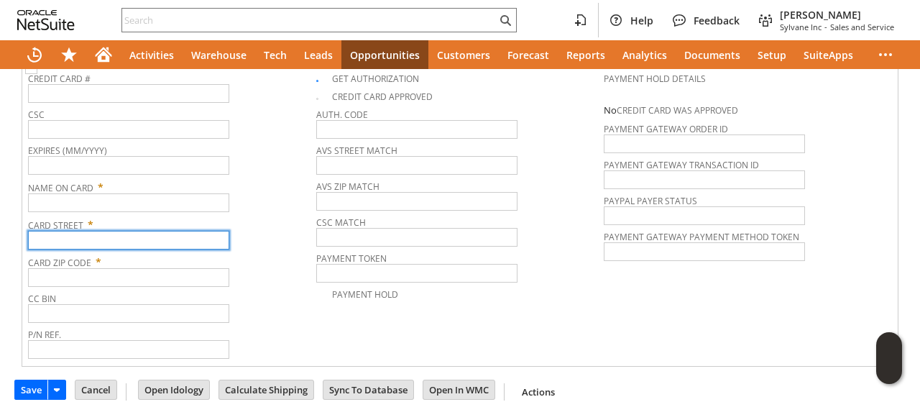
paste input "[STREET_ADDRESS]"
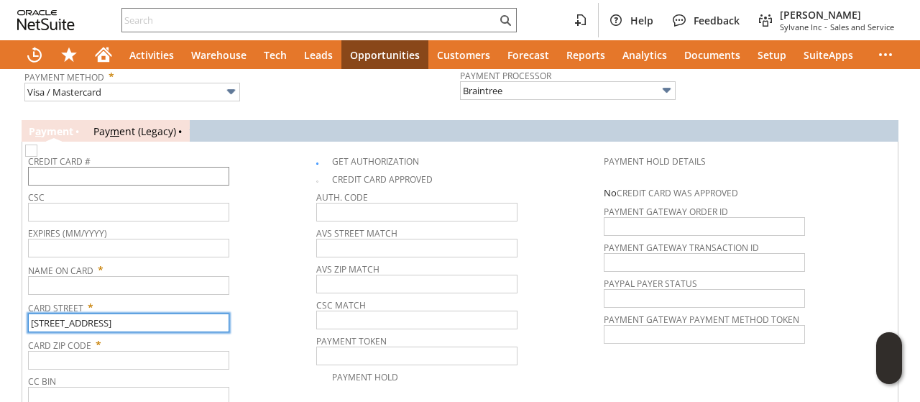
scroll to position [938, 0]
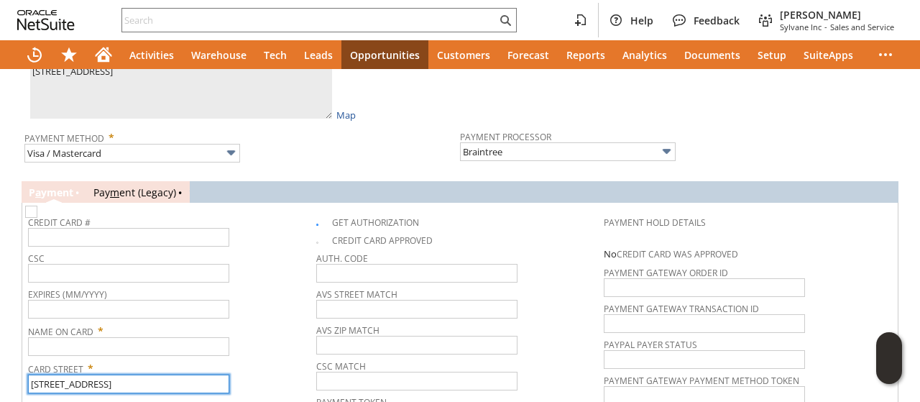
type input "[STREET_ADDRESS]"
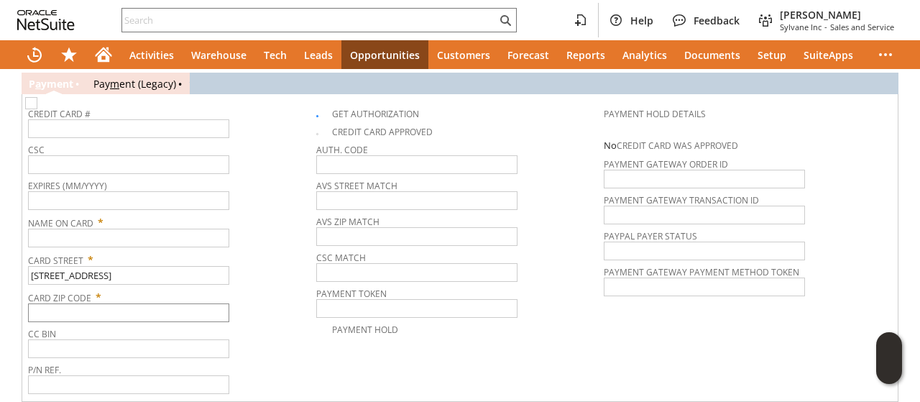
scroll to position [1082, 0]
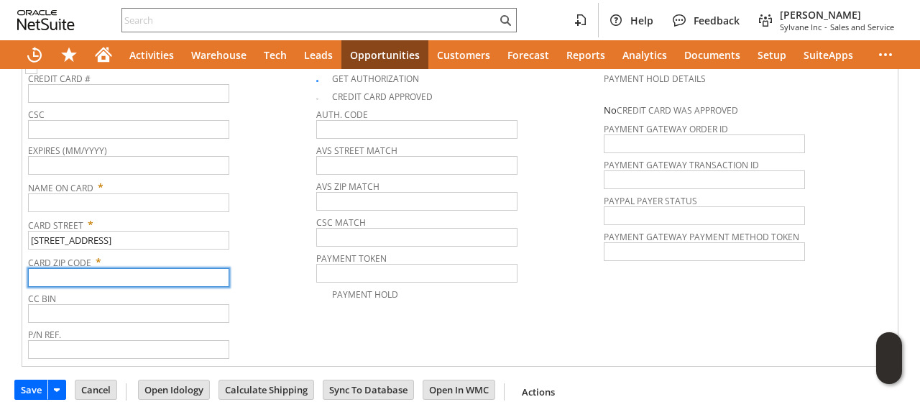
paste input "74103"
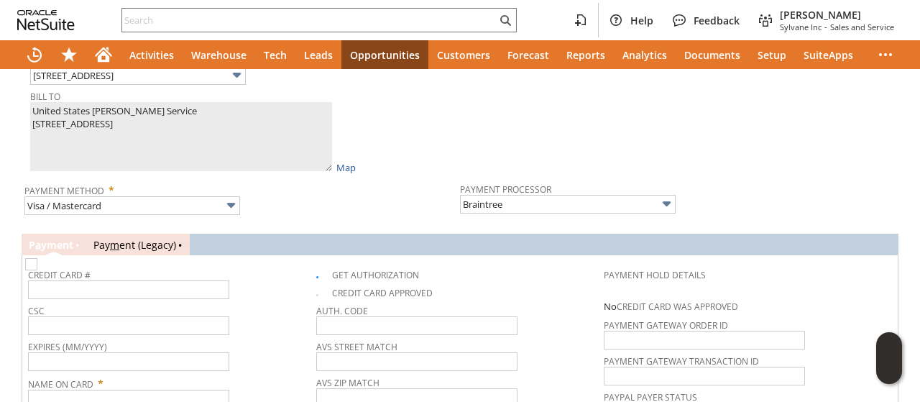
scroll to position [866, 0]
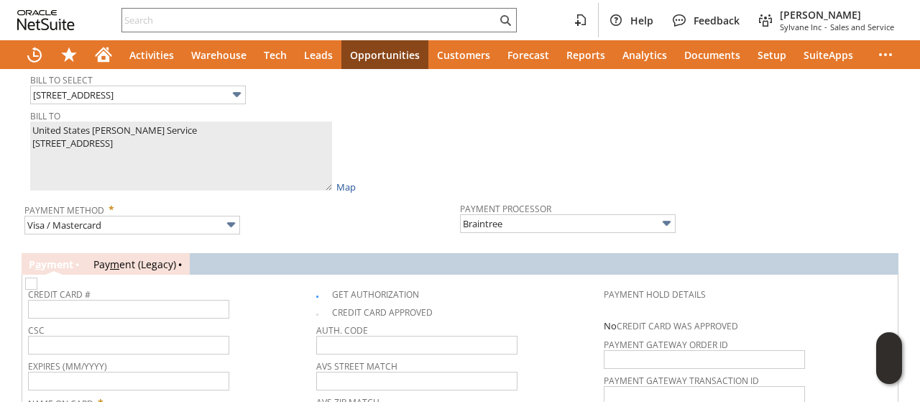
type input "74103"
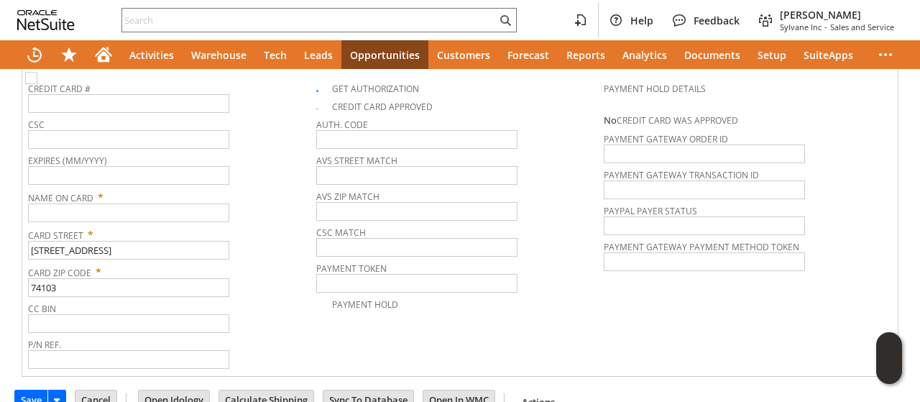
scroll to position [1082, 0]
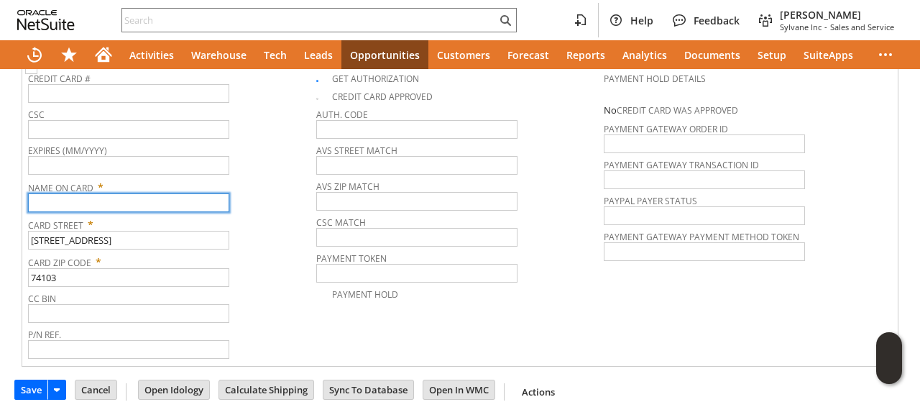
paste input "United States [PERSON_NAME] Service"
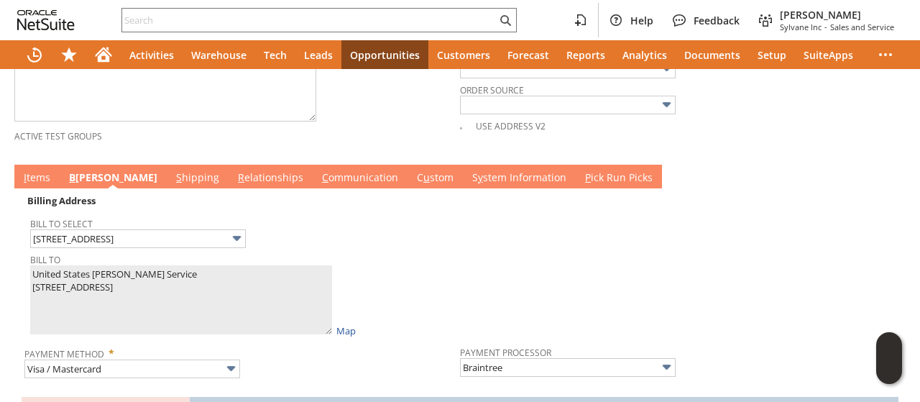
type input "United States [PERSON_NAME] Service"
drag, startPoint x: 40, startPoint y: 157, endPoint x: 38, endPoint y: 169, distance: 11.6
click at [40, 165] on td "I tems" at bounding box center [36, 177] width 45 height 24
drag, startPoint x: 38, startPoint y: 169, endPoint x: 43, endPoint y: 177, distance: 10.0
click at [37, 170] on link "I tems" at bounding box center [37, 178] width 34 height 16
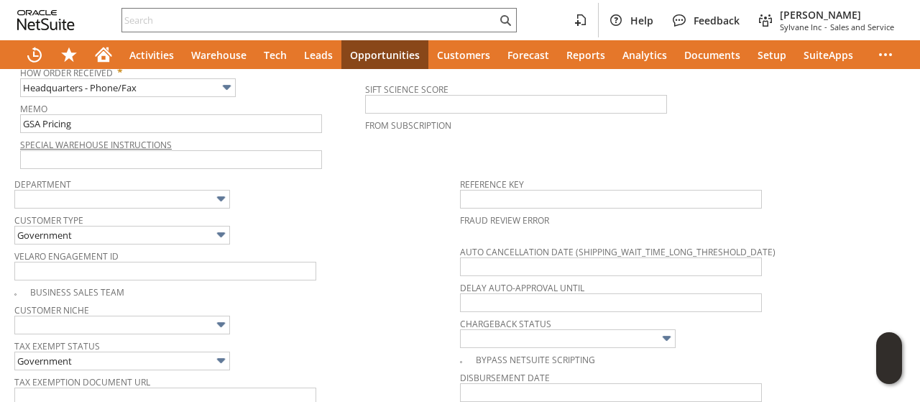
scroll to position [291, 0]
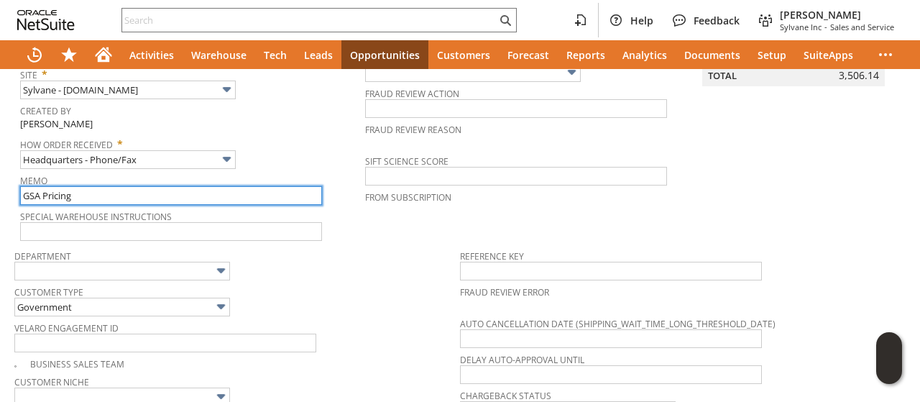
click at [129, 186] on input "GSA Pricing" at bounding box center [171, 195] width 302 height 19
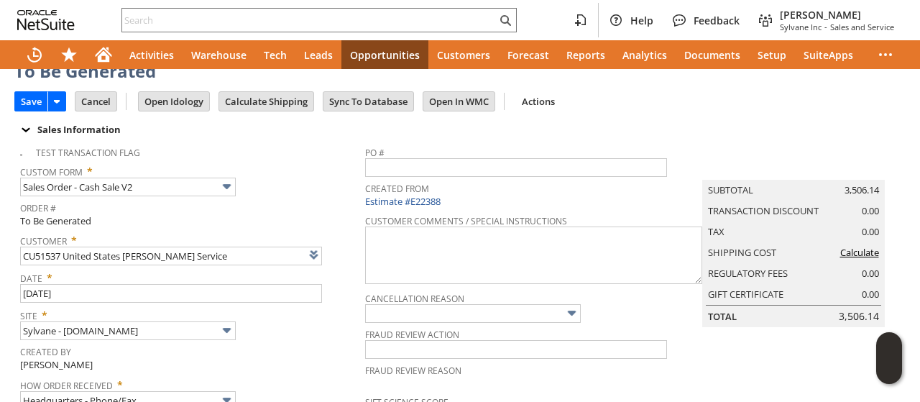
scroll to position [0, 0]
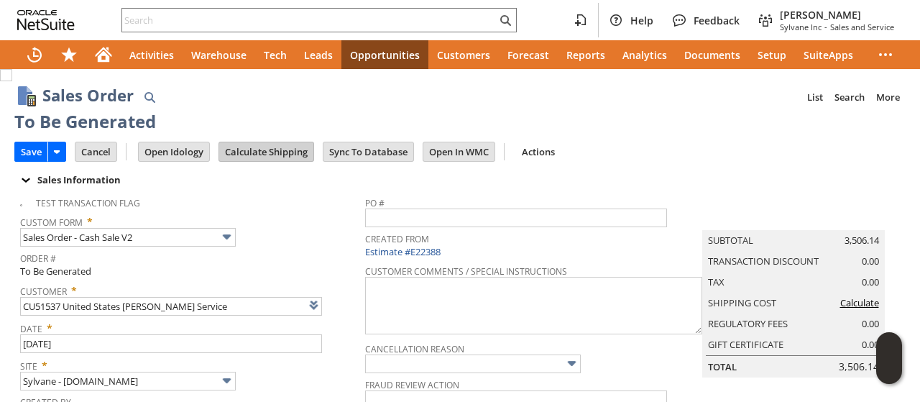
type input "GSA Pricing/govt p card no tax"
click at [257, 144] on input "Calculate Shipping" at bounding box center [266, 151] width 94 height 19
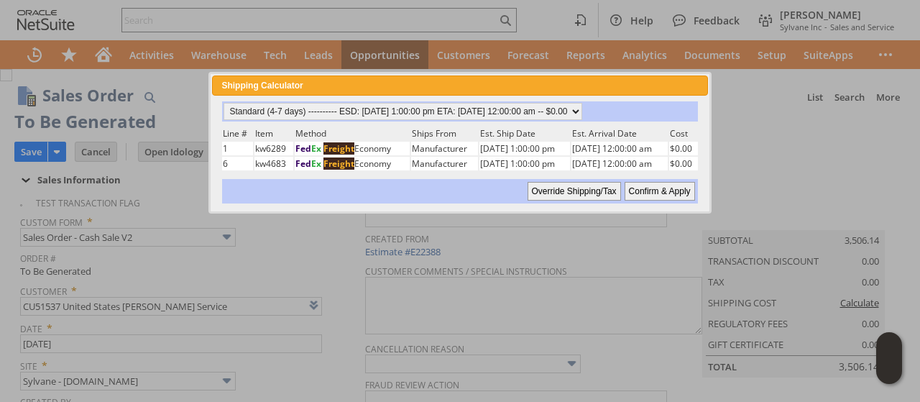
click at [651, 185] on input "Confirm & Apply" at bounding box center [659, 191] width 70 height 19
type input "Add"
type input "Copy Previous"
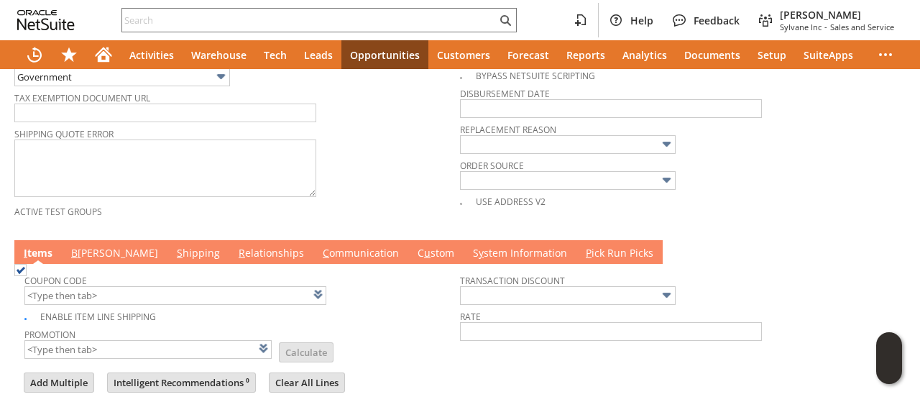
click at [95, 246] on link "B illing" at bounding box center [115, 254] width 94 height 16
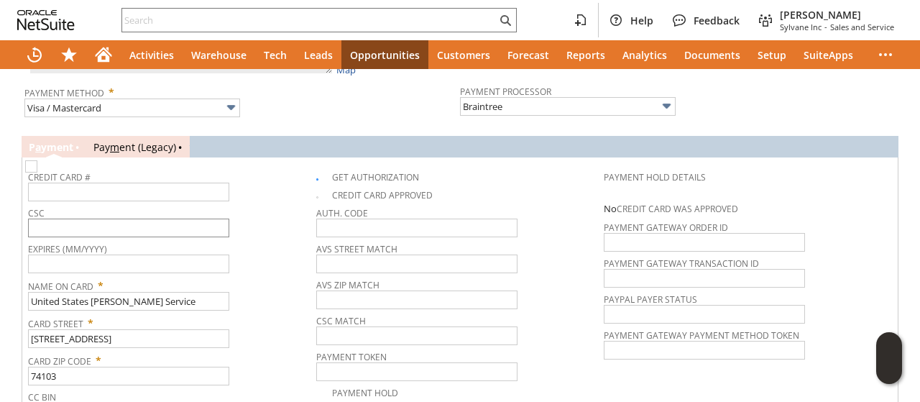
scroll to position [1006, 0]
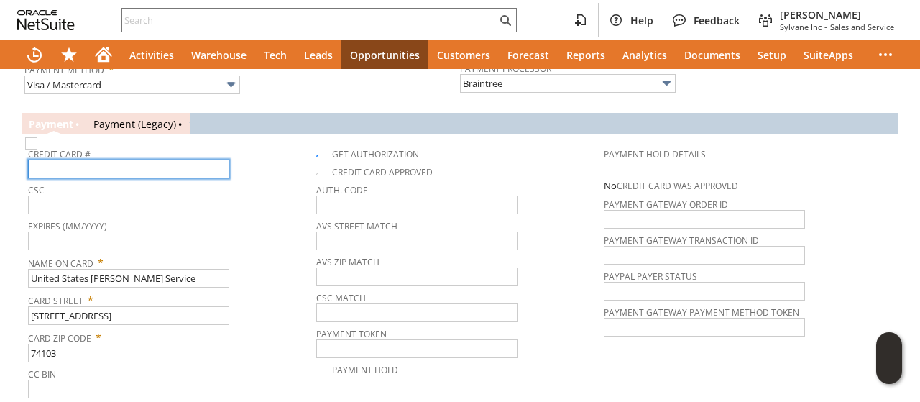
click at [157, 160] on input "text" at bounding box center [128, 169] width 201 height 19
type input "5565730094393343"
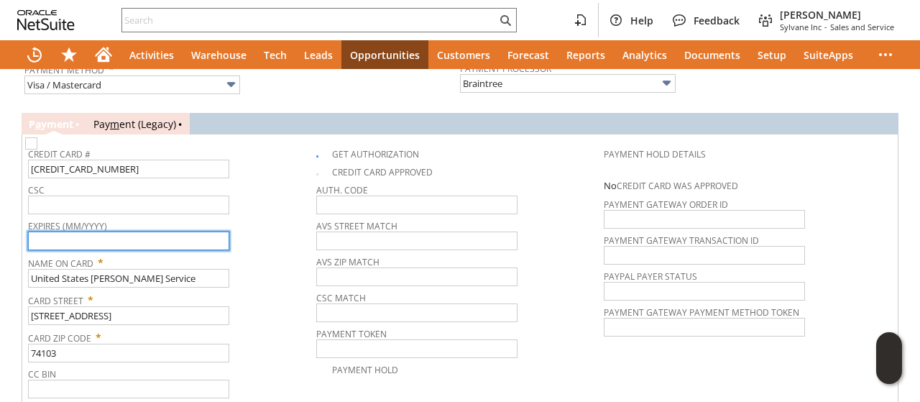
click at [154, 232] on input "text" at bounding box center [128, 240] width 201 height 19
type input "11/2027"
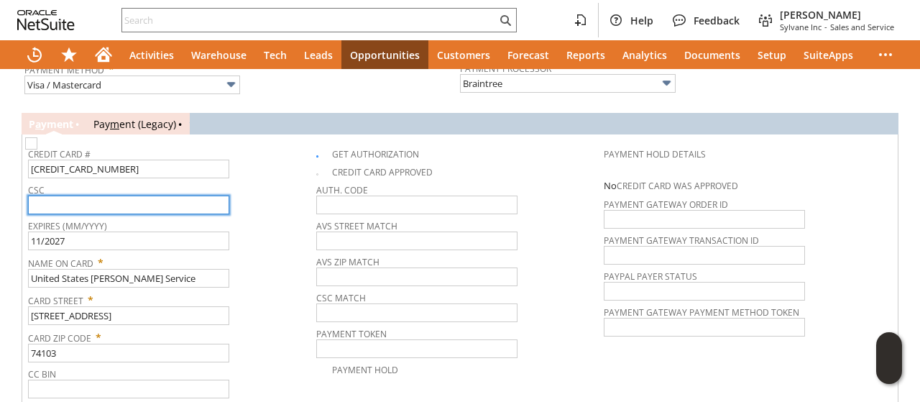
click at [165, 195] on input "text" at bounding box center [128, 204] width 201 height 19
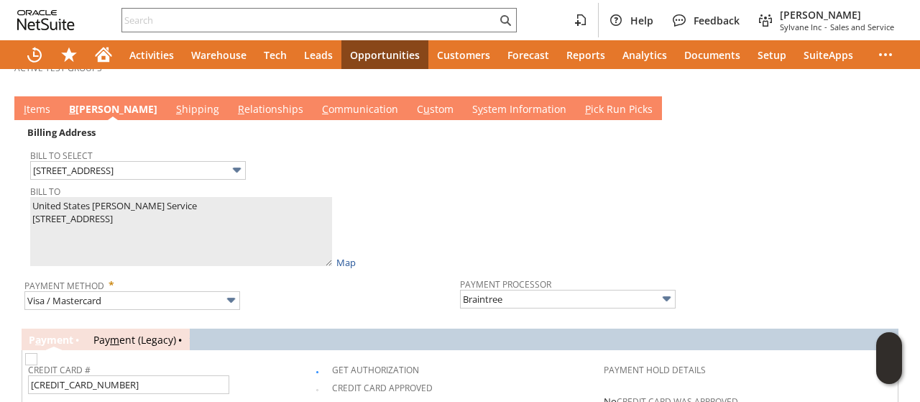
type input "910"
click at [318, 103] on link "C ommunication" at bounding box center [359, 110] width 83 height 16
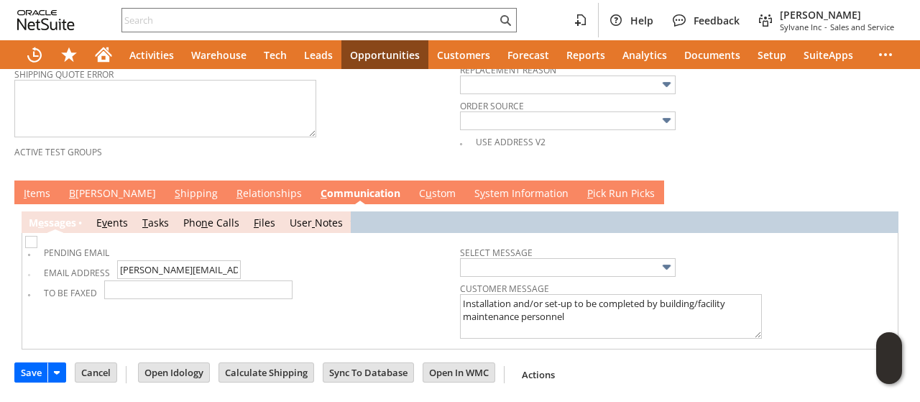
scroll to position [693, 0]
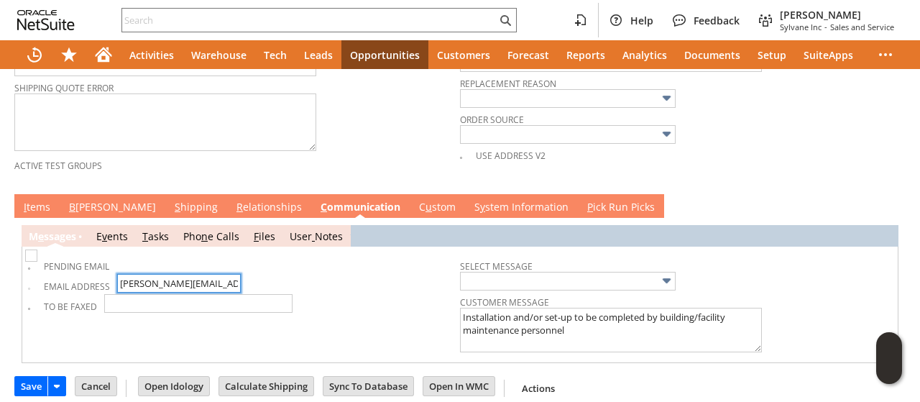
click at [124, 274] on input "Javier.ribas@usdoj.gov" at bounding box center [179, 283] width 124 height 19
drag, startPoint x: 124, startPoint y: 271, endPoint x: 197, endPoint y: 272, distance: 73.3
click at [197, 274] on input "Javier.ribas@usdoj.gov" at bounding box center [179, 283] width 124 height 19
click at [160, 274] on input "Javier.ribas@usdoj.gov" at bounding box center [179, 283] width 124 height 19
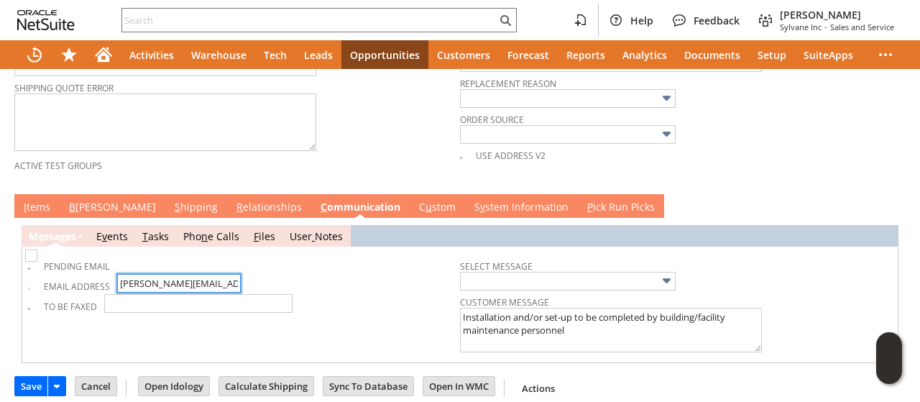
drag, startPoint x: 165, startPoint y: 268, endPoint x: 139, endPoint y: 273, distance: 26.4
click at [140, 274] on input "Javier.ribas@usdoj.gov" at bounding box center [179, 283] width 124 height 19
click at [115, 274] on td "Email Address Javier.ribas@usdoj.gov" at bounding box center [244, 284] width 432 height 20
click at [121, 274] on input "Javier.ribas@usdoj.gov" at bounding box center [179, 283] width 124 height 19
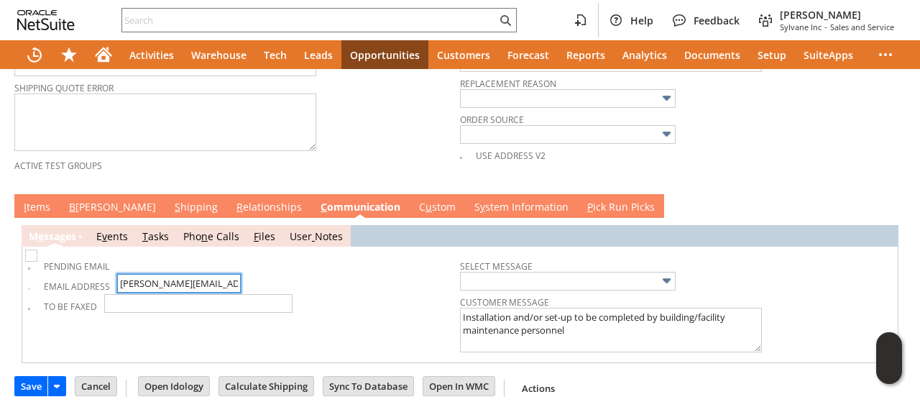
drag, startPoint x: 121, startPoint y: 269, endPoint x: 149, endPoint y: 269, distance: 28.0
click at [149, 274] on input "Javier.ribas@usdoj.gov" at bounding box center [179, 283] width 124 height 19
click at [149, 274] on input "[PERSON_NAME][EMAIL_ADDRESS][PERSON_NAME][DOMAIN_NAME]" at bounding box center [179, 283] width 124 height 19
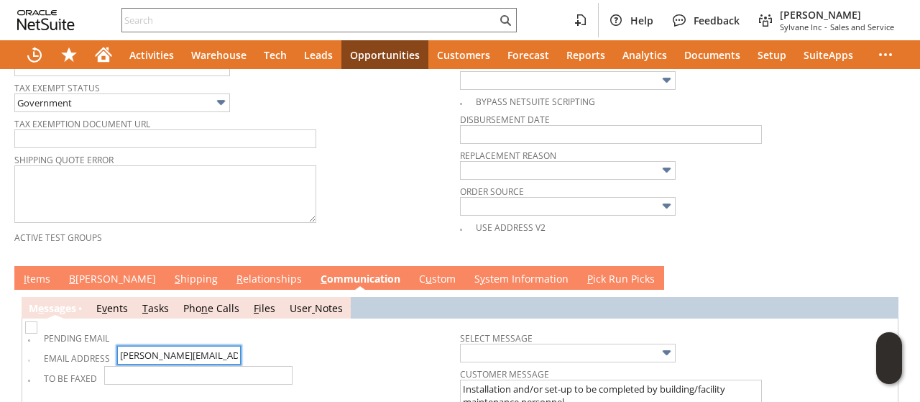
type input "[PERSON_NAME][EMAIL_ADDRESS][PERSON_NAME][DOMAIN_NAME]"
click at [47, 272] on link "I tems" at bounding box center [37, 280] width 34 height 16
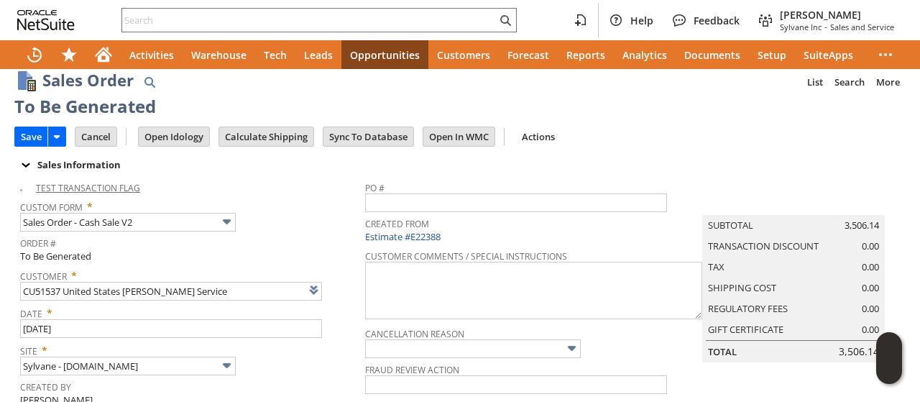
scroll to position [0, 0]
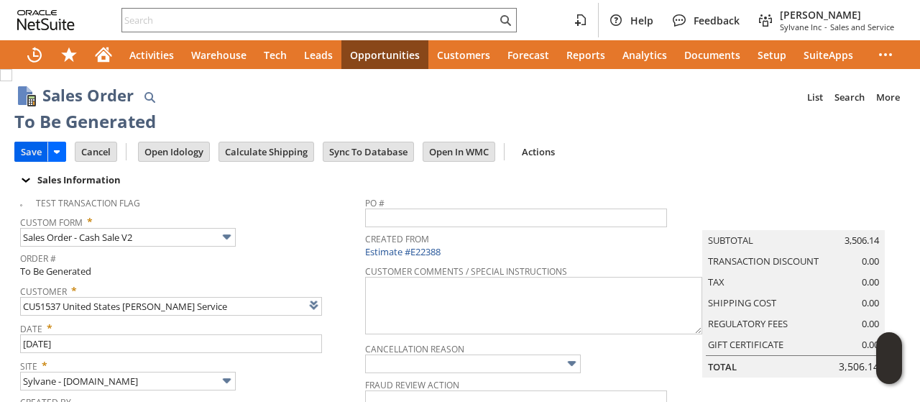
click at [36, 155] on input "Save" at bounding box center [31, 151] width 32 height 19
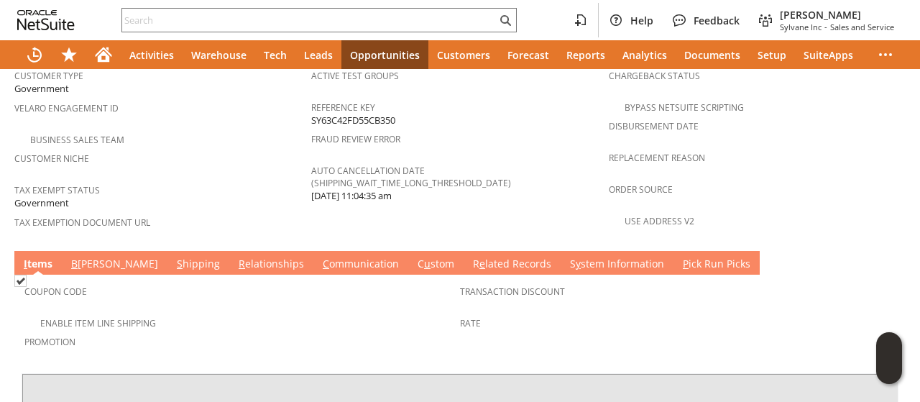
scroll to position [903, 0]
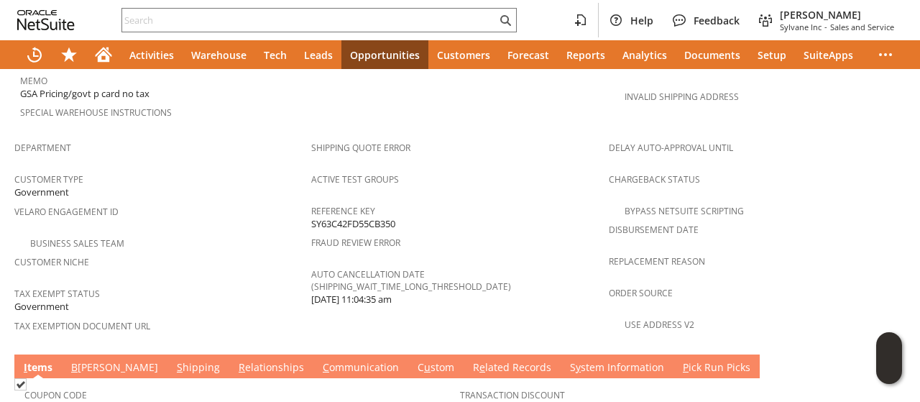
click at [313, 354] on td "C ommunication" at bounding box center [360, 366] width 95 height 24
click at [319, 360] on link "C ommunication" at bounding box center [360, 368] width 83 height 16
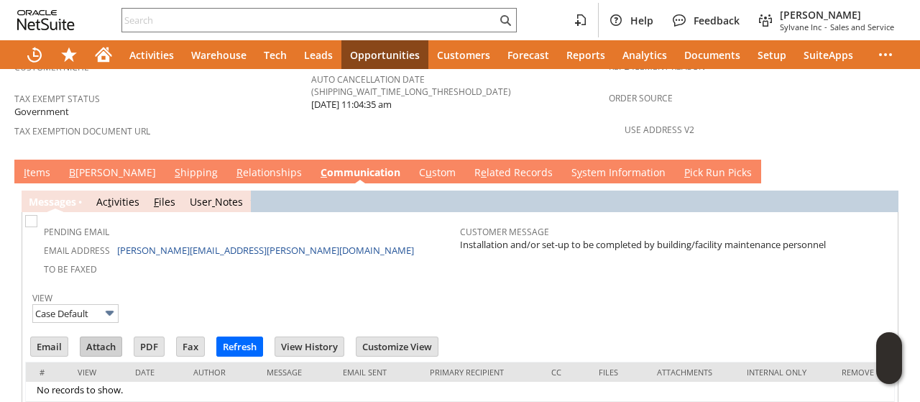
scroll to position [0, 0]
click at [54, 337] on input "Email" at bounding box center [49, 346] width 37 height 19
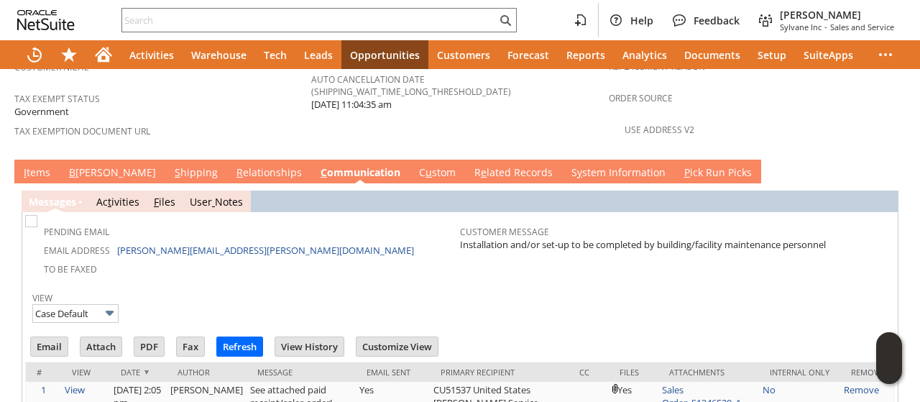
drag, startPoint x: 450, startPoint y: 206, endPoint x: 456, endPoint y: 200, distance: 8.7
click at [450, 259] on td "To Be Faxed" at bounding box center [244, 268] width 432 height 19
